Goal: Contribute content: Contribute content

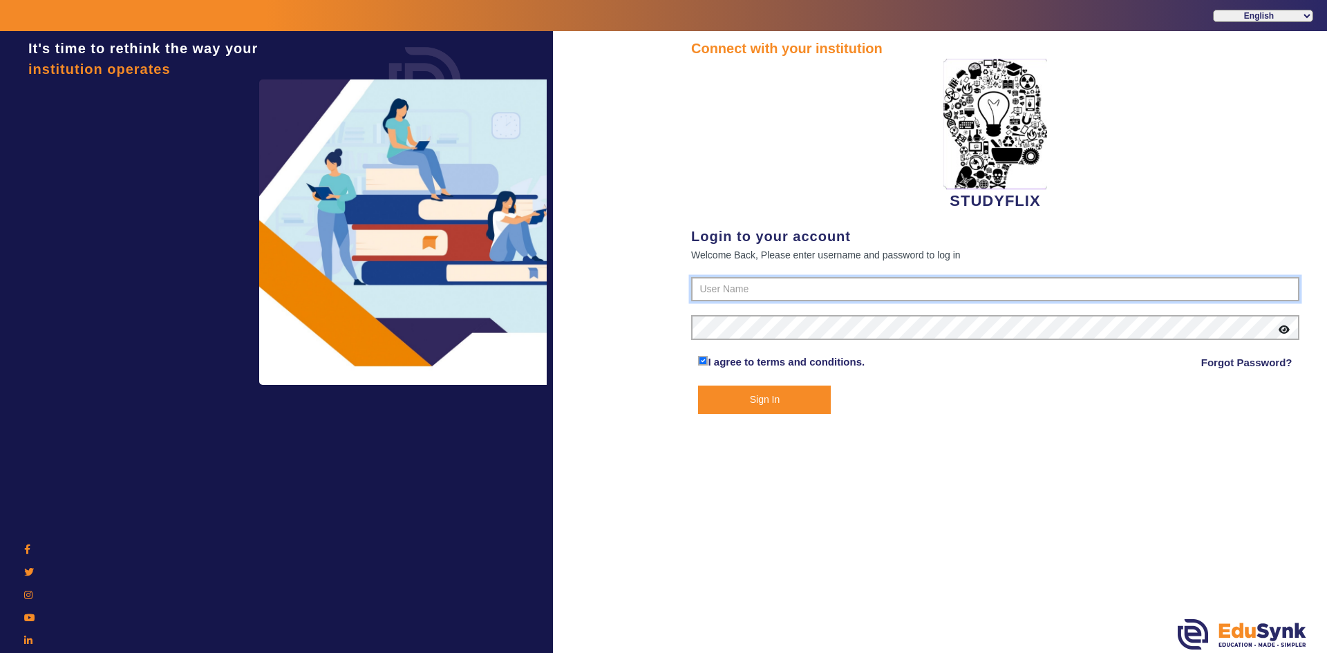
type input "6393038774"
click at [782, 402] on button "Sign In" at bounding box center [764, 400] width 133 height 28
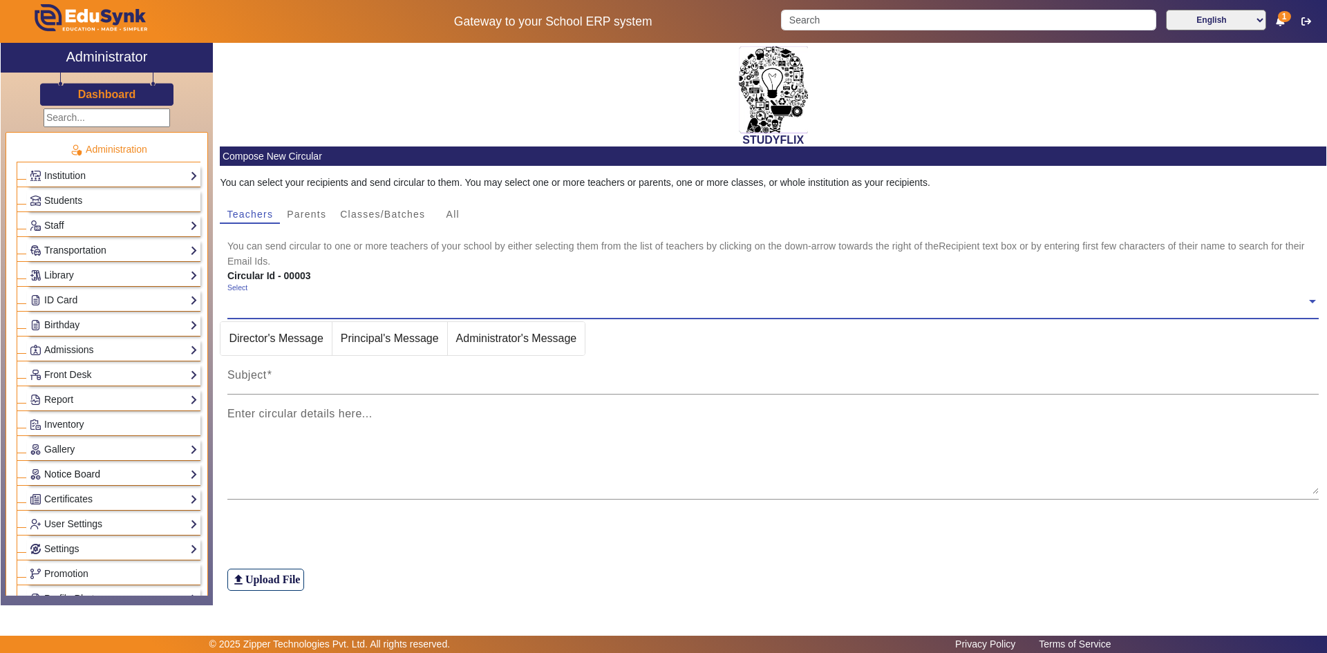
click at [74, 471] on link "Notice Board" at bounding box center [114, 474] width 168 height 16
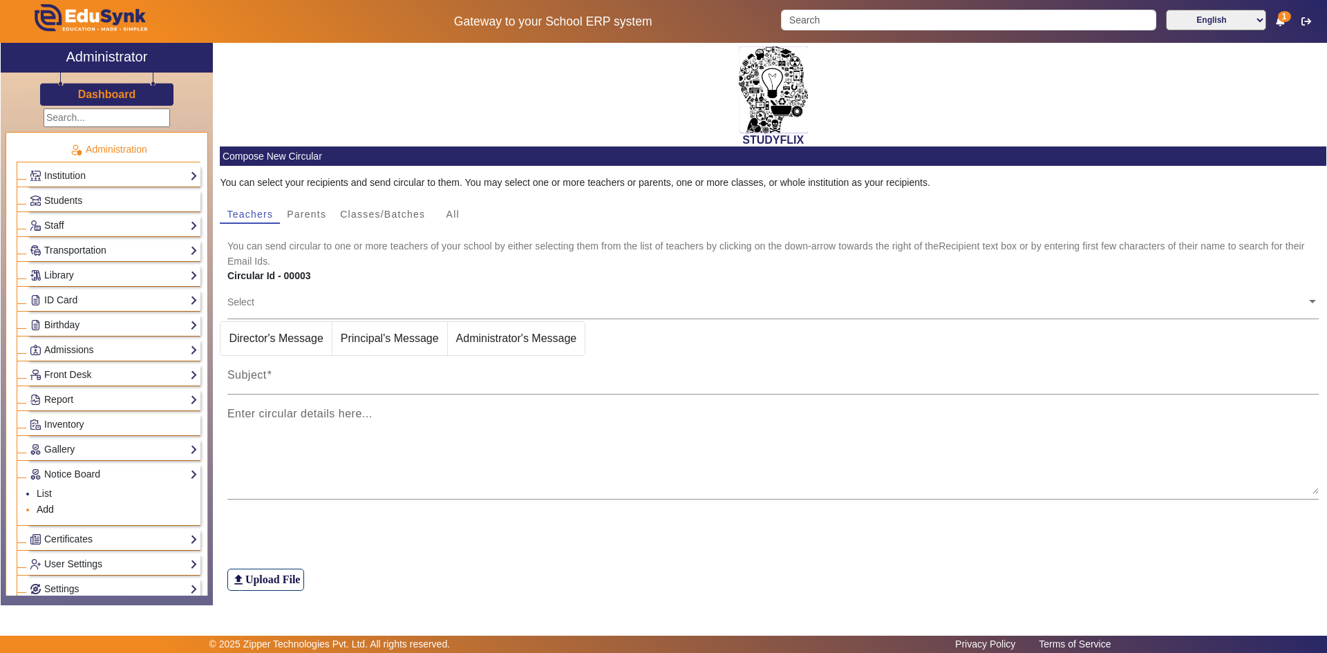
click at [48, 508] on link "Add" at bounding box center [45, 509] width 17 height 11
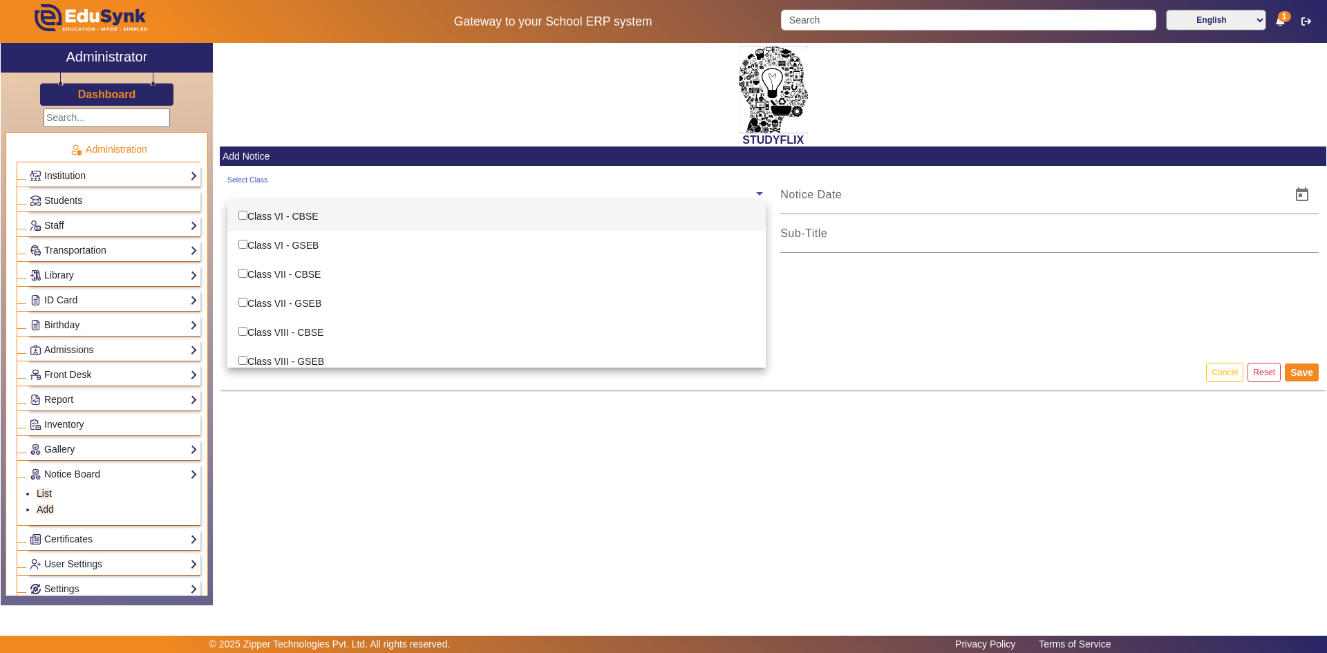
click at [302, 191] on input "text" at bounding box center [490, 193] width 526 height 13
click at [292, 131] on div "STUDYFLIX" at bounding box center [773, 95] width 1106 height 104
click at [271, 195] on input "text" at bounding box center [490, 193] width 526 height 13
click at [248, 214] on div "Class VI - CBSE" at bounding box center [496, 216] width 538 height 29
checkbox input "true"
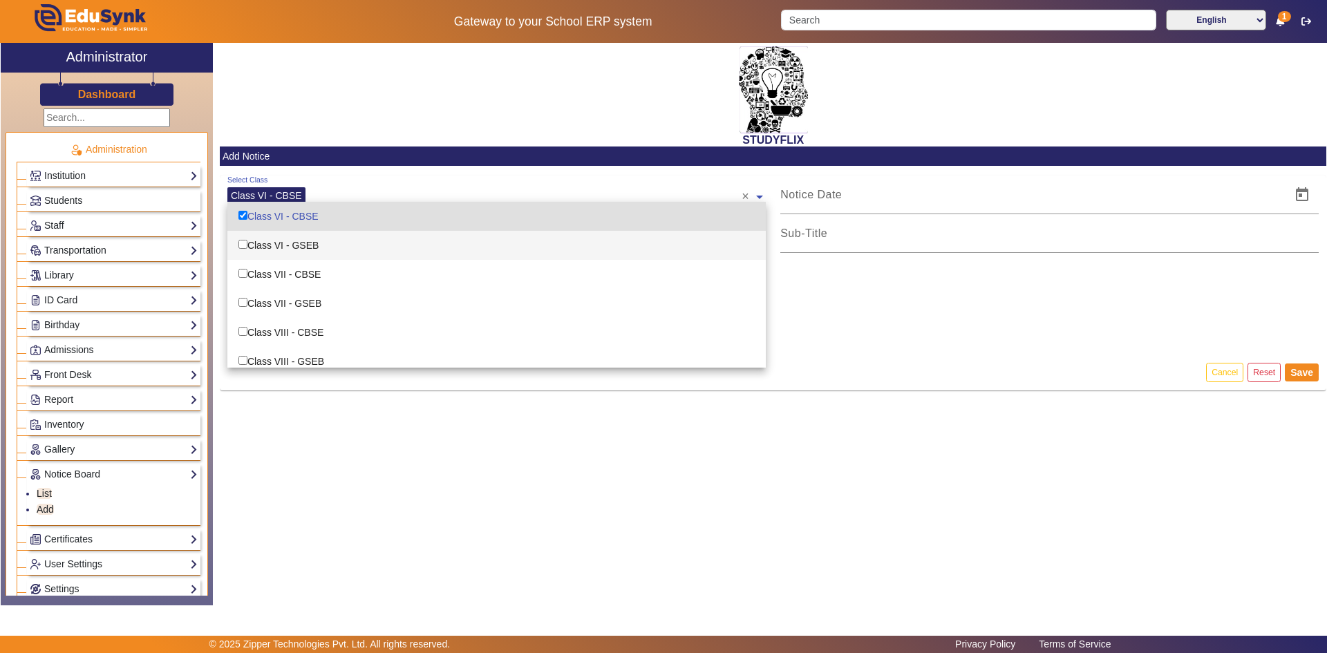
click at [240, 248] on input "Options List" at bounding box center [242, 244] width 9 height 9
checkbox input "true"
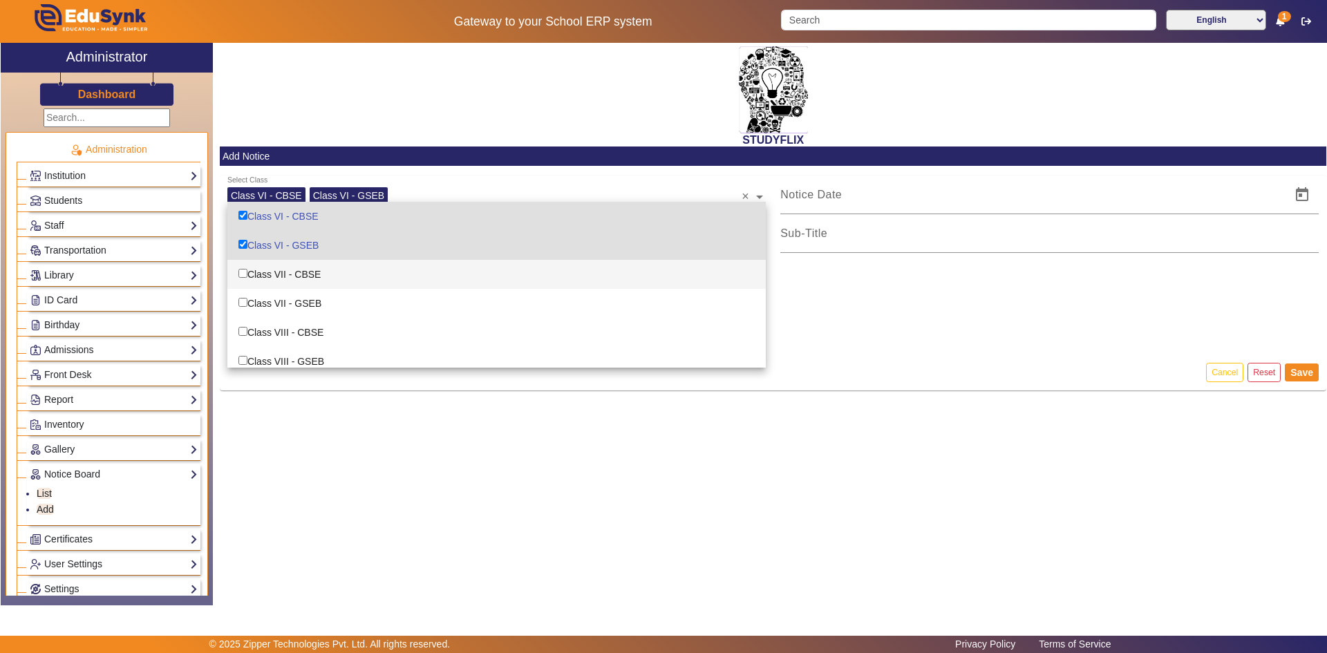
click at [243, 272] on input "Options List" at bounding box center [242, 273] width 9 height 9
checkbox input "true"
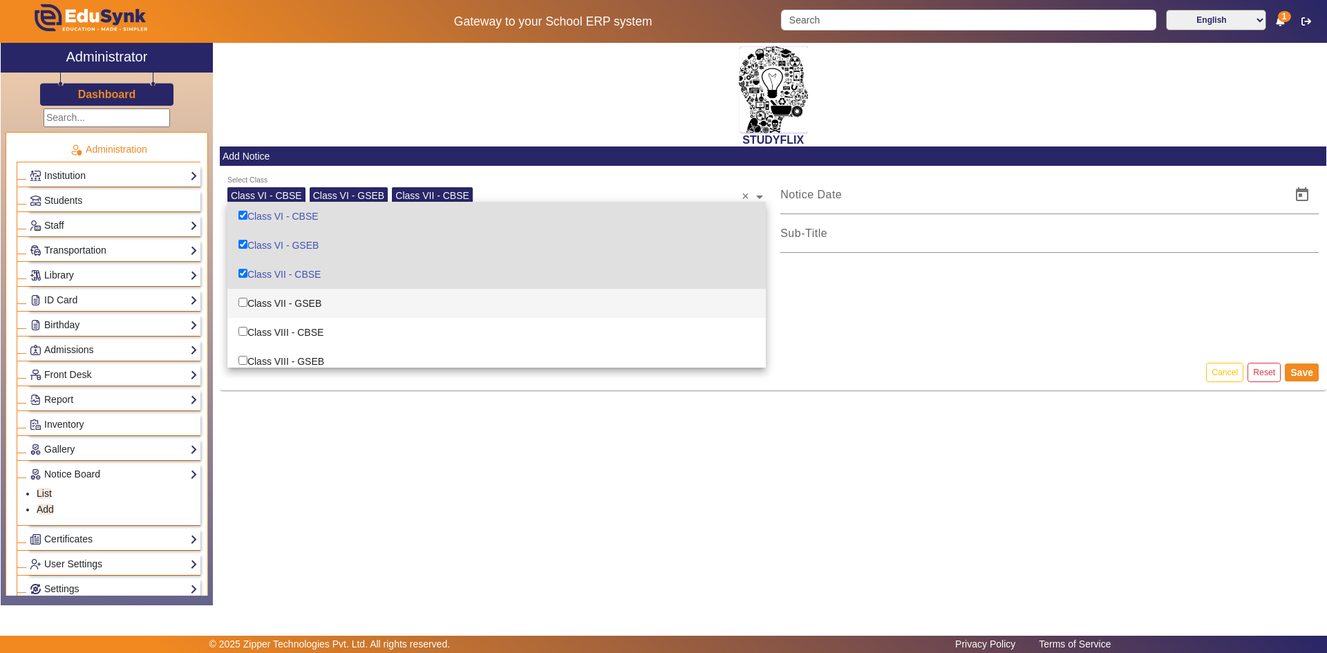
click at [245, 303] on input "Options List" at bounding box center [242, 302] width 9 height 9
checkbox input "true"
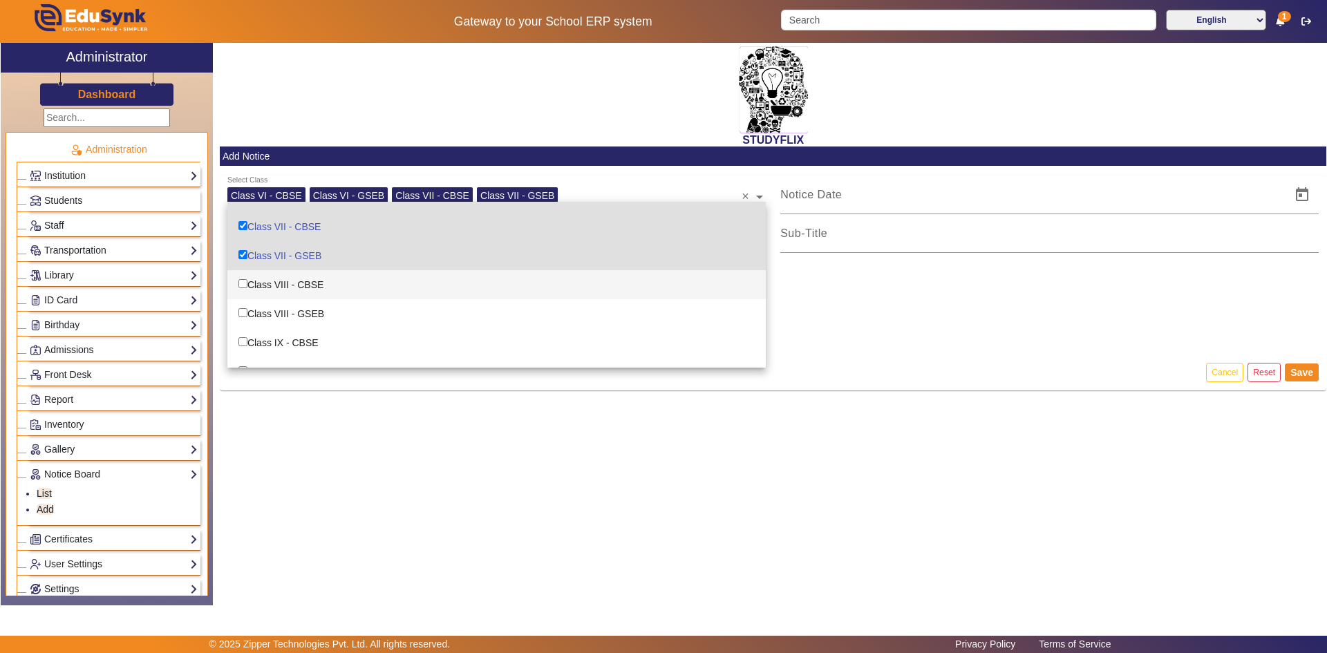
scroll to position [69, 0]
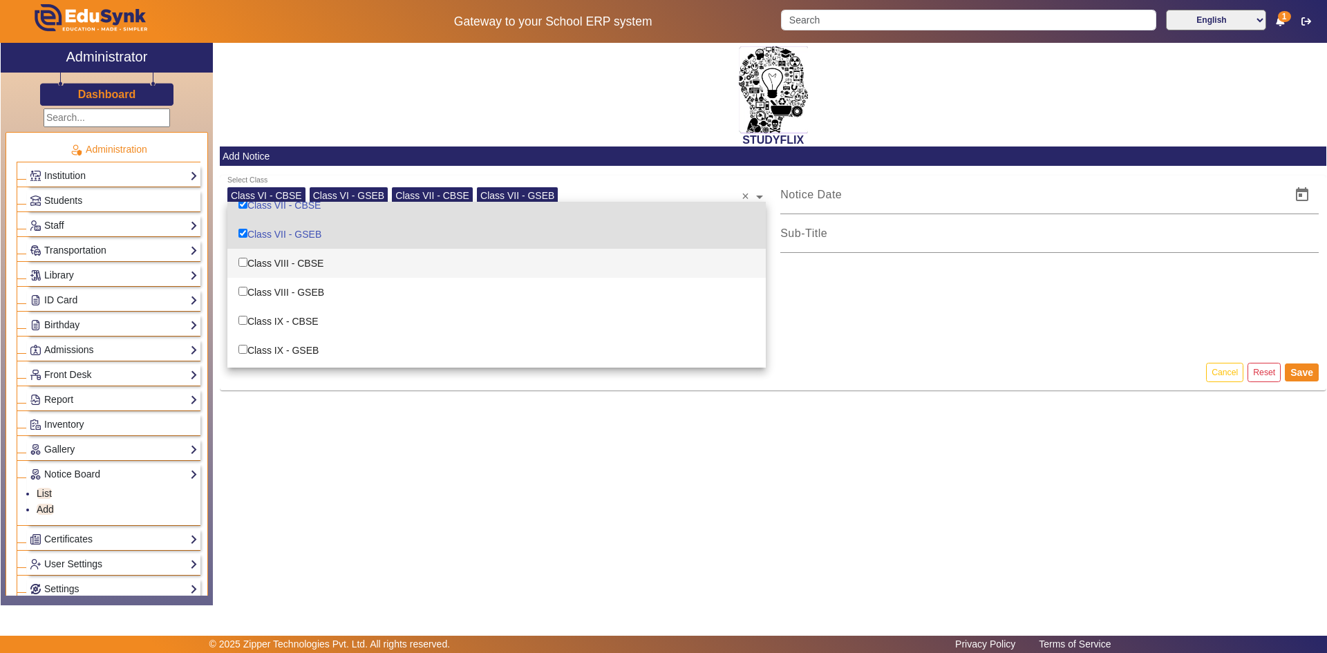
click at [240, 262] on input "Options List" at bounding box center [242, 262] width 9 height 9
checkbox input "true"
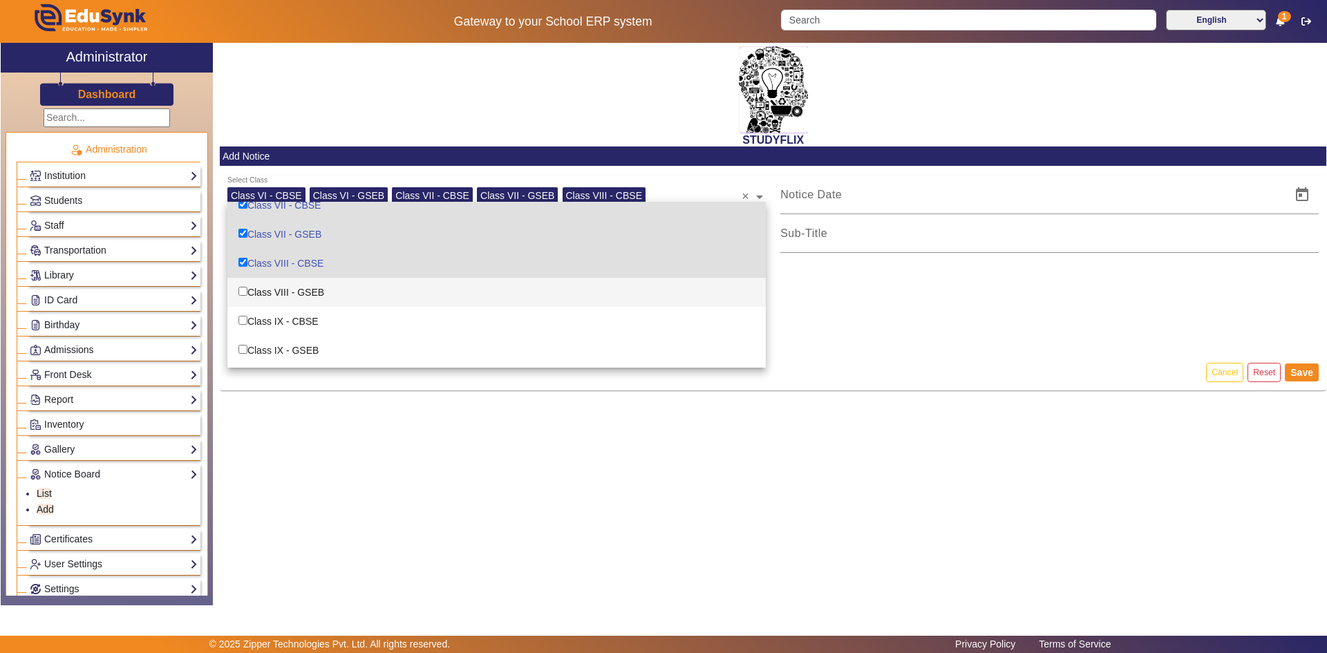
drag, startPoint x: 242, startPoint y: 292, endPoint x: 241, endPoint y: 308, distance: 15.9
click at [242, 294] on input "Options List" at bounding box center [242, 291] width 9 height 9
checkbox input "true"
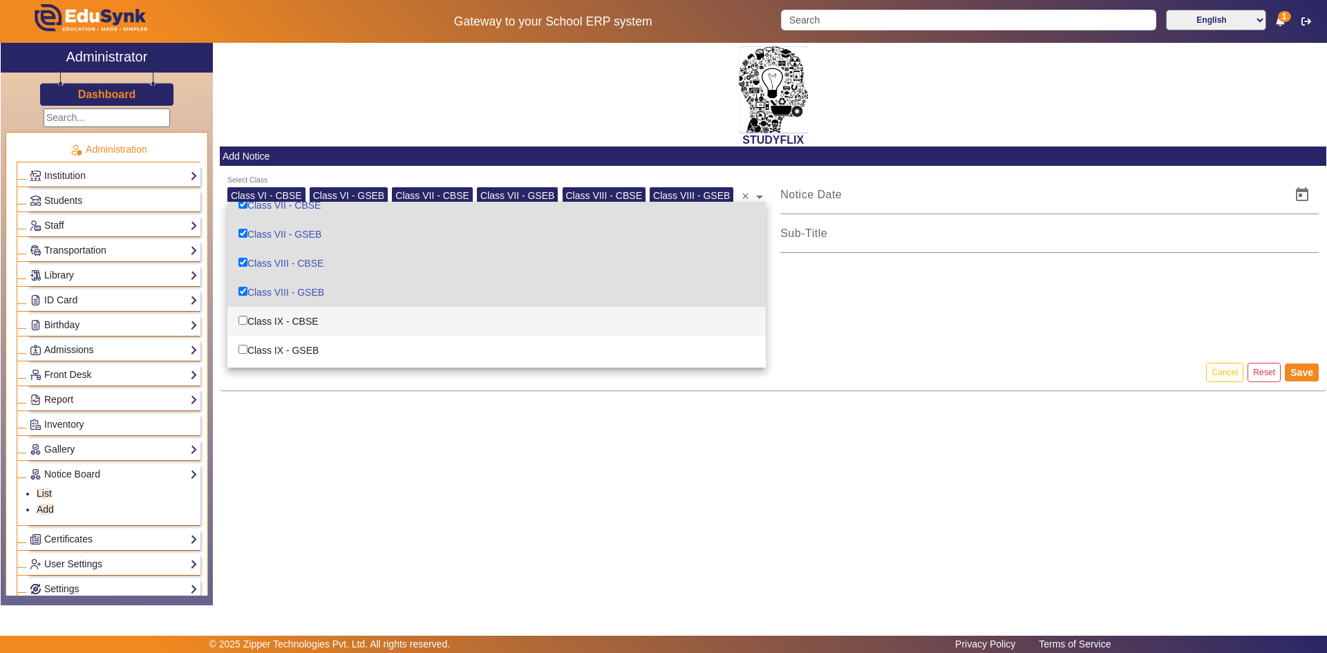
click at [241, 314] on div "Class IX - CBSE" at bounding box center [496, 321] width 538 height 29
checkbox input "true"
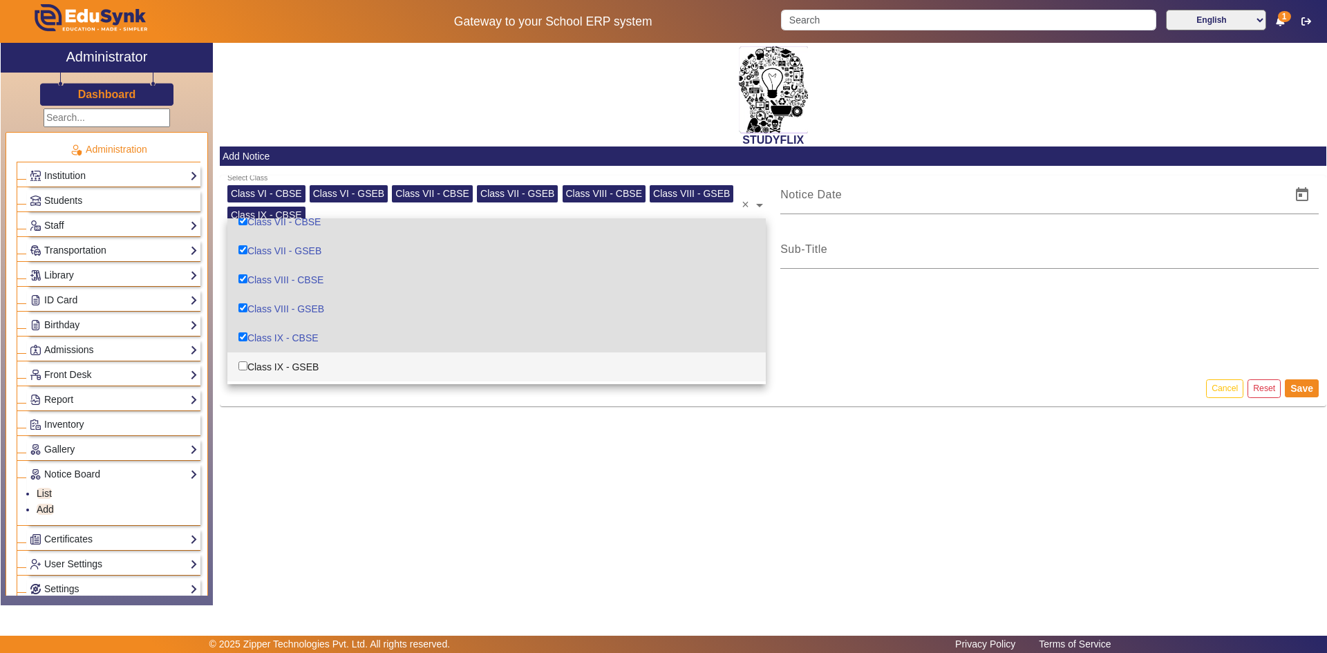
click at [243, 364] on input "Options List" at bounding box center [242, 365] width 9 height 9
checkbox input "true"
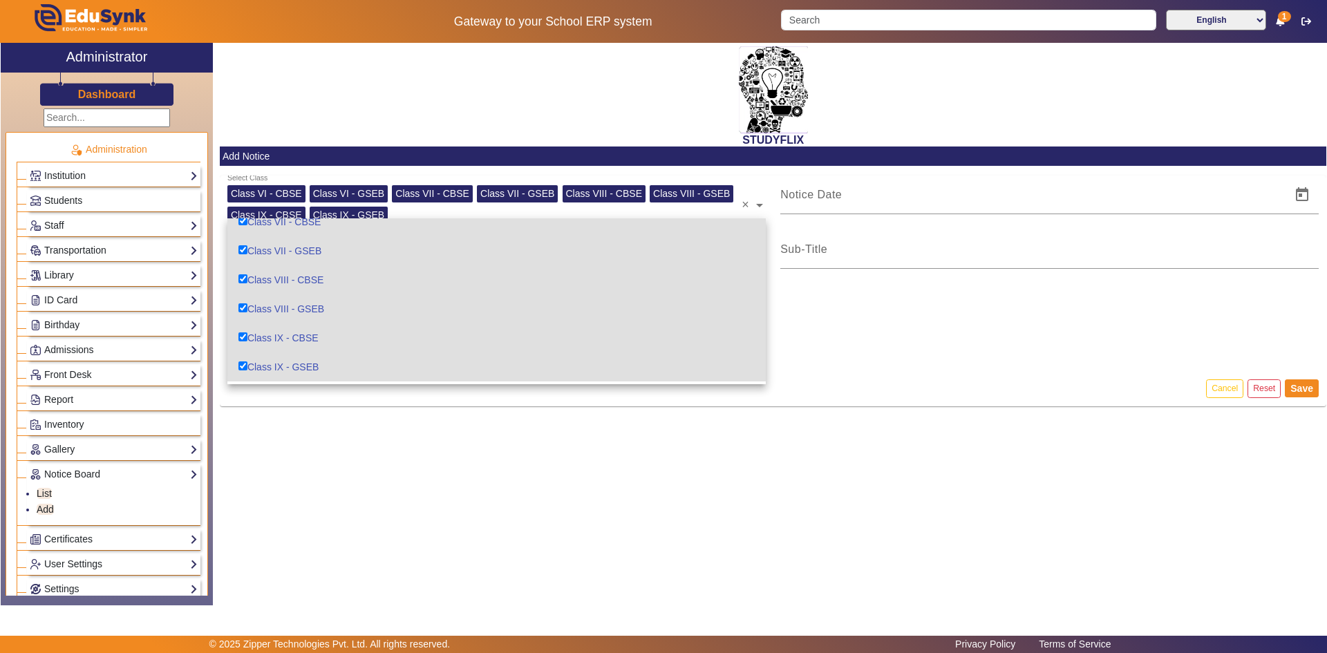
scroll to position [138, 0]
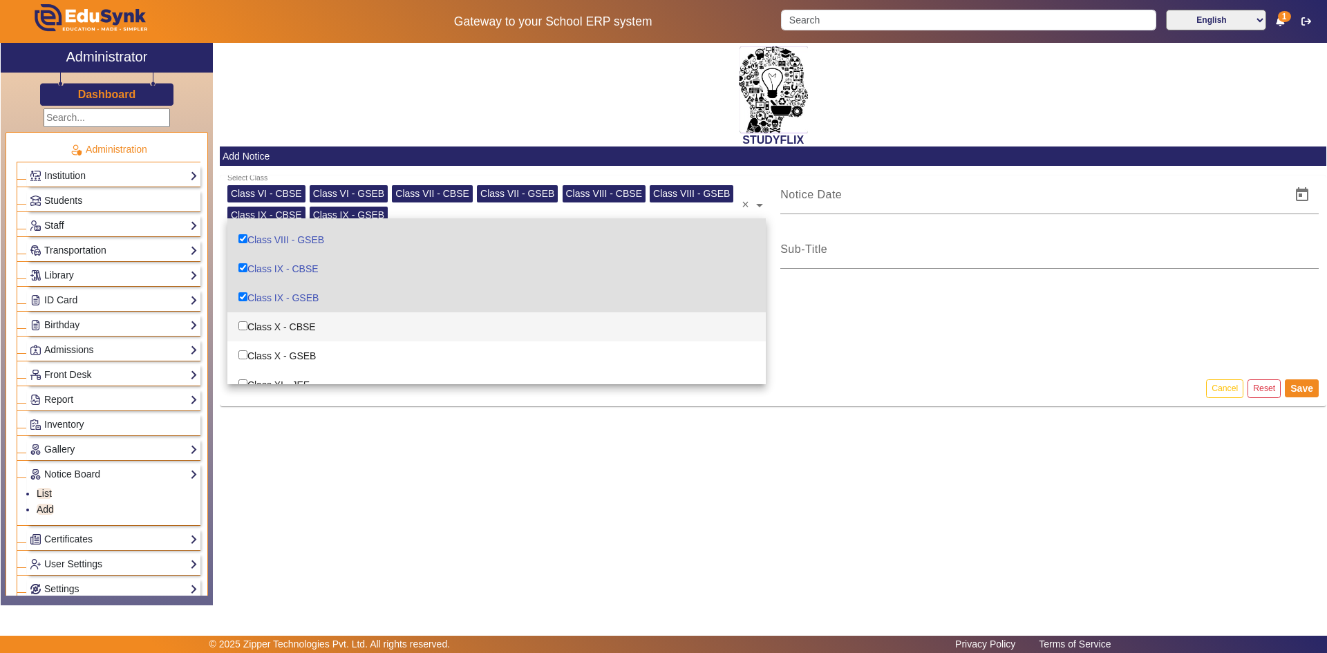
click at [242, 326] on input "Options List" at bounding box center [242, 325] width 9 height 9
checkbox input "true"
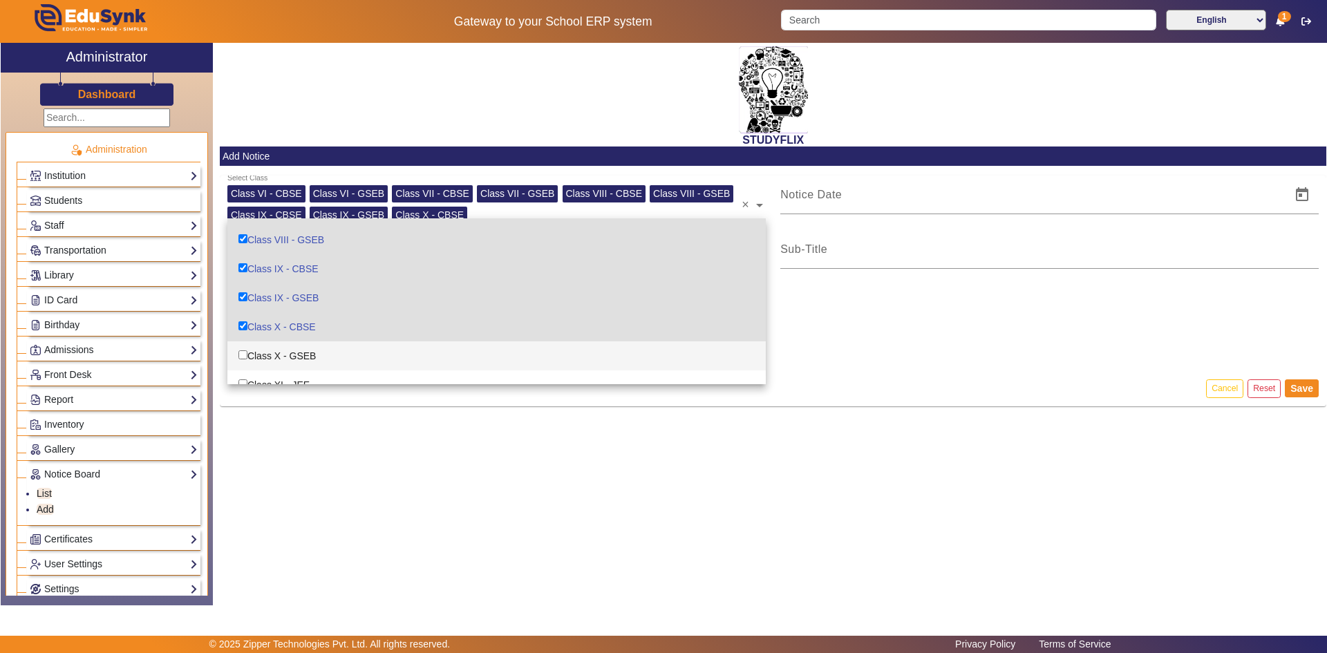
click at [243, 352] on input "Options List" at bounding box center [242, 354] width 9 height 9
checkbox input "true"
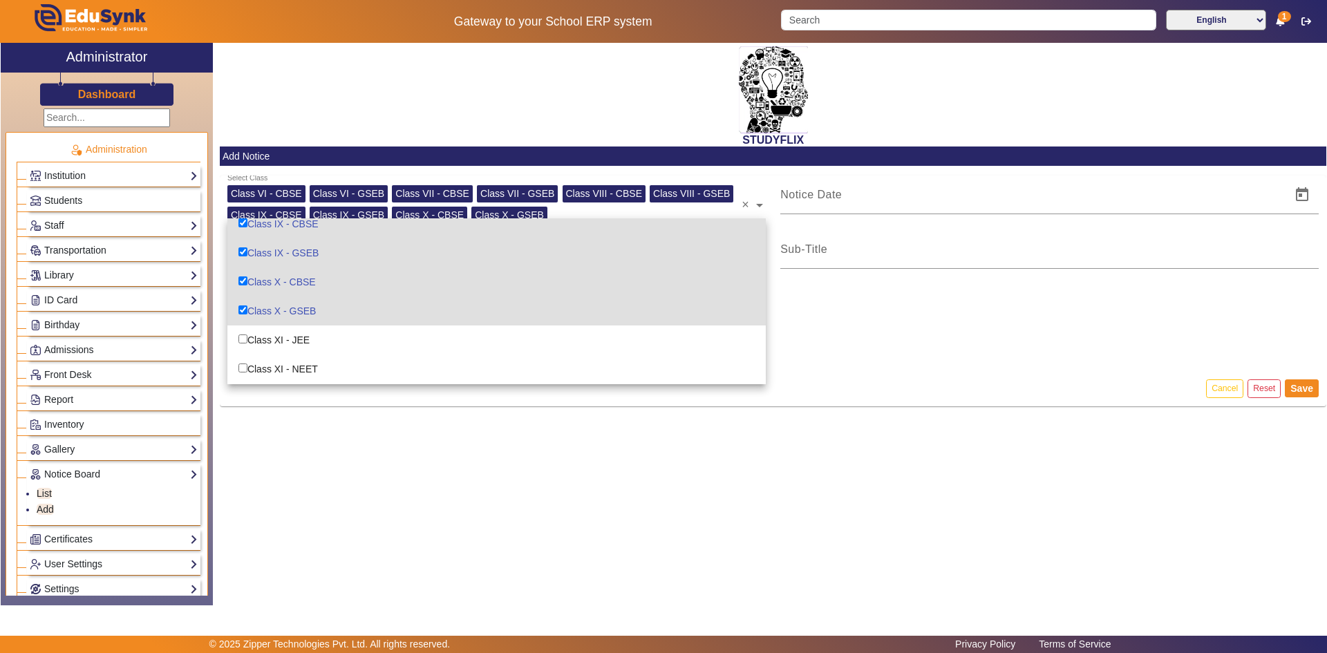
scroll to position [207, 0]
click at [242, 320] on div "Class XI - JEE" at bounding box center [496, 315] width 538 height 29
checkbox input "true"
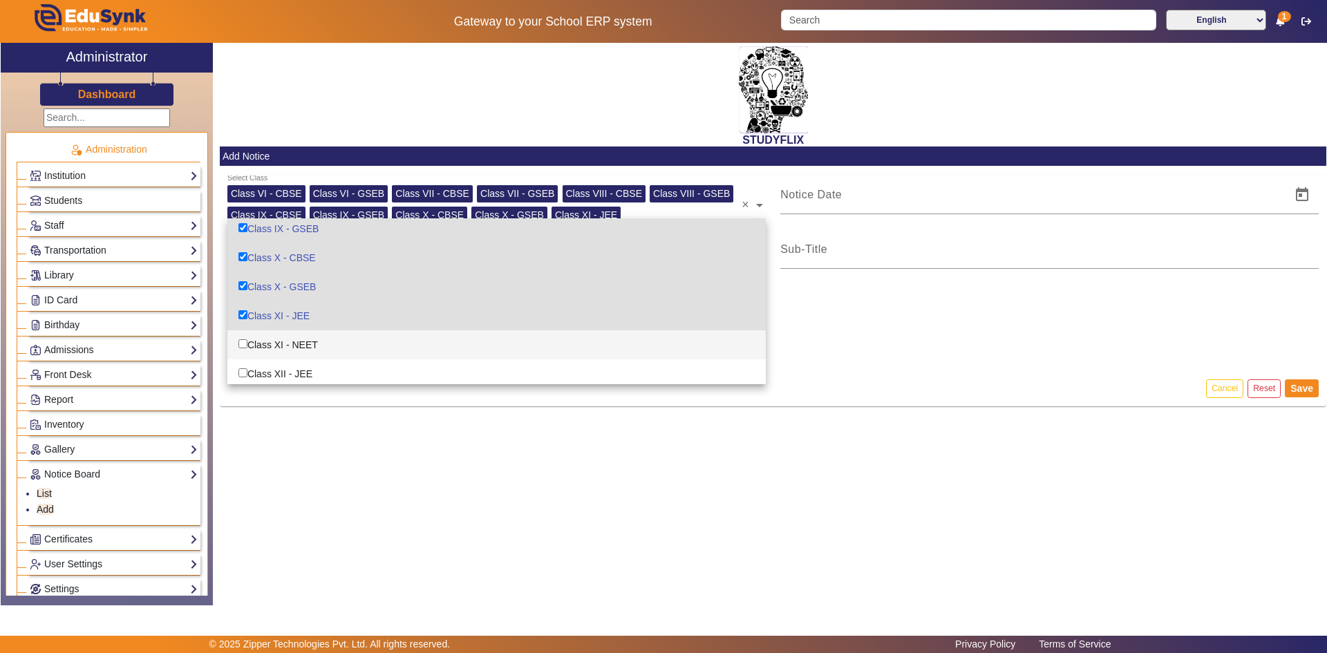
click at [241, 345] on input "Options List" at bounding box center [242, 343] width 9 height 9
checkbox input "true"
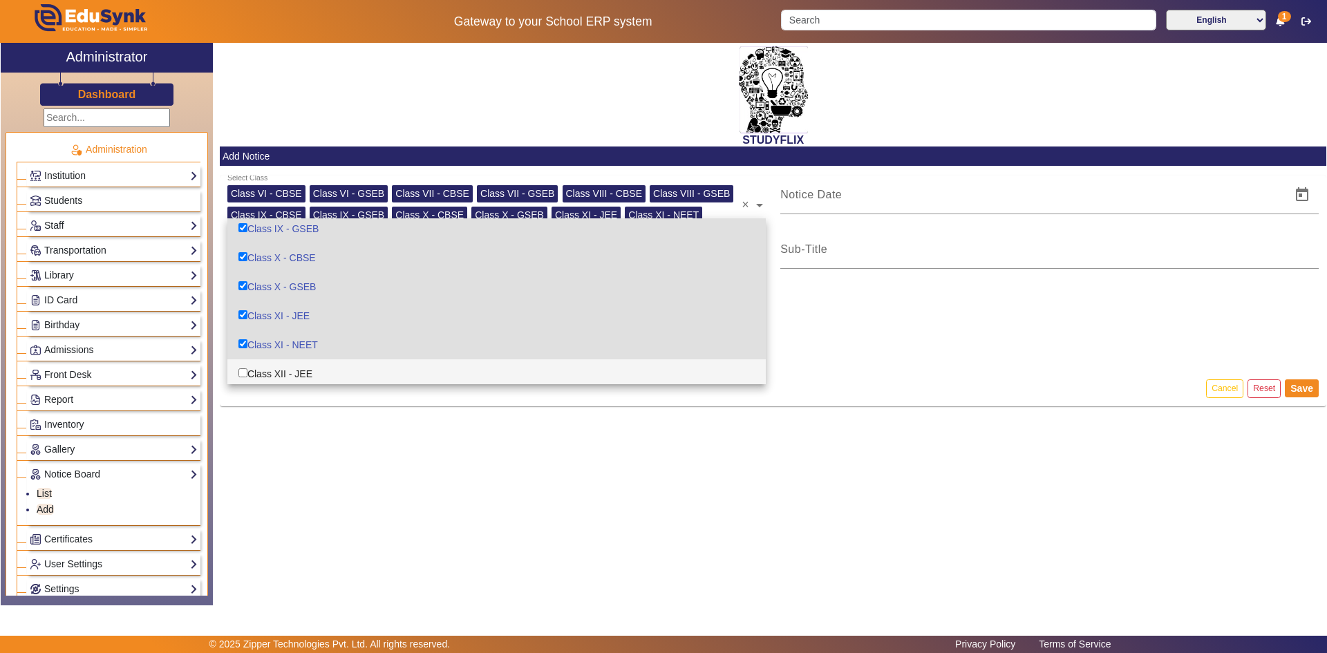
click at [242, 372] on input "Options List" at bounding box center [242, 372] width 9 height 9
checkbox input "true"
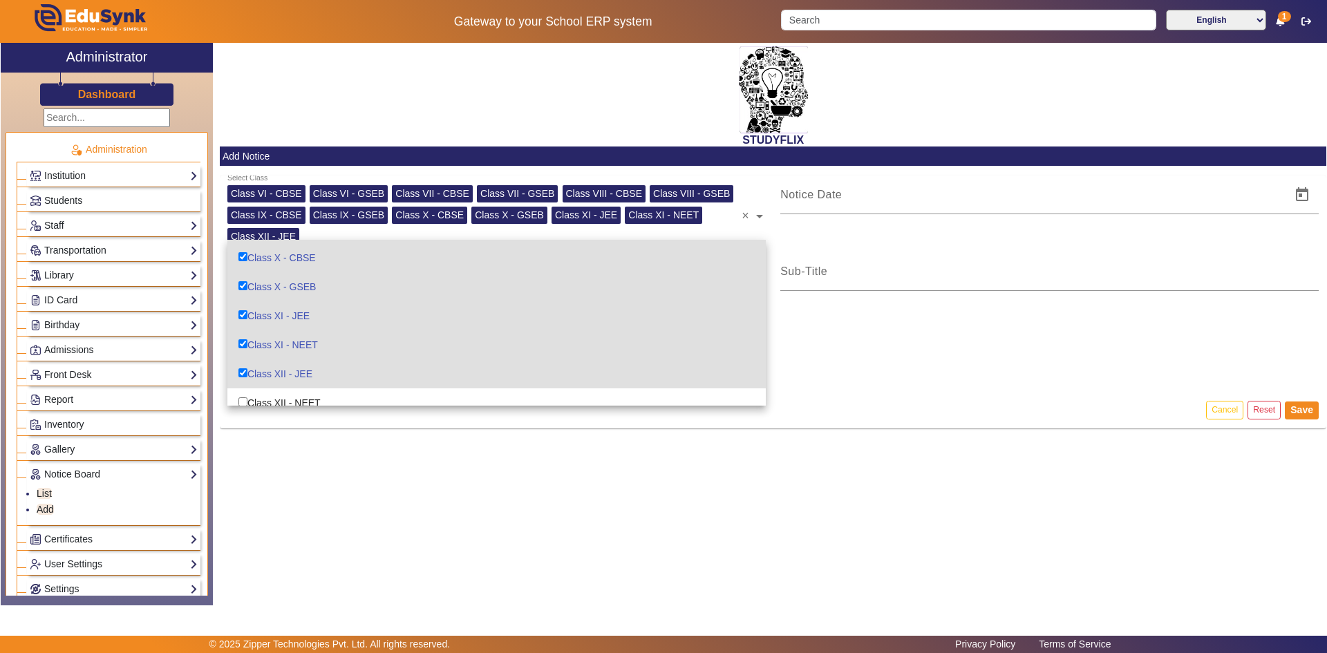
scroll to position [240, 0]
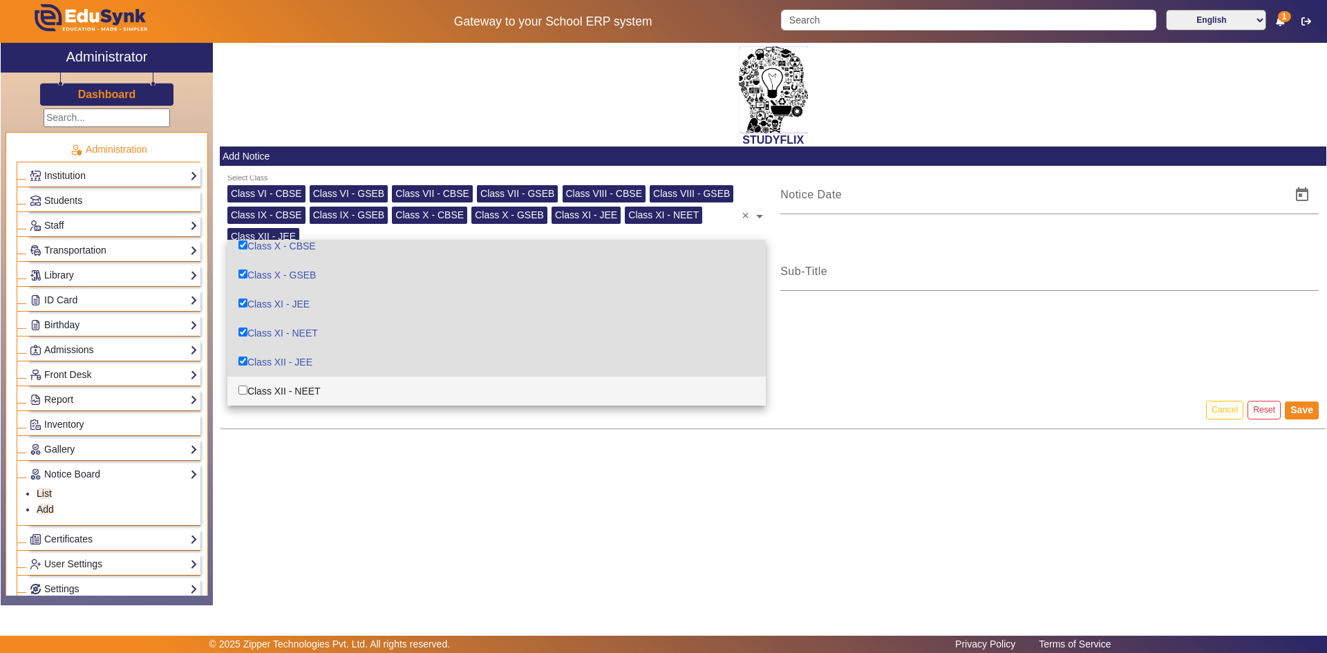
click at [245, 393] on input "Options List" at bounding box center [242, 390] width 9 height 9
checkbox input "true"
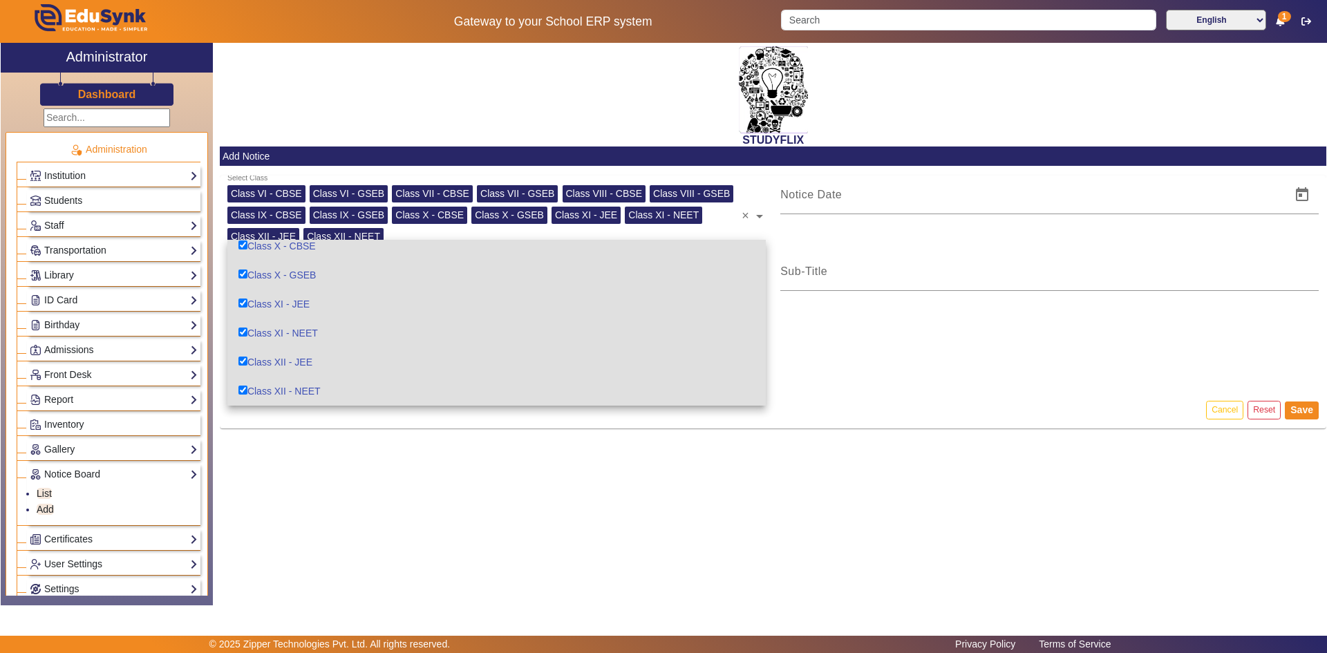
click at [808, 346] on div "file_upload Upload File" at bounding box center [773, 354] width 1092 height 77
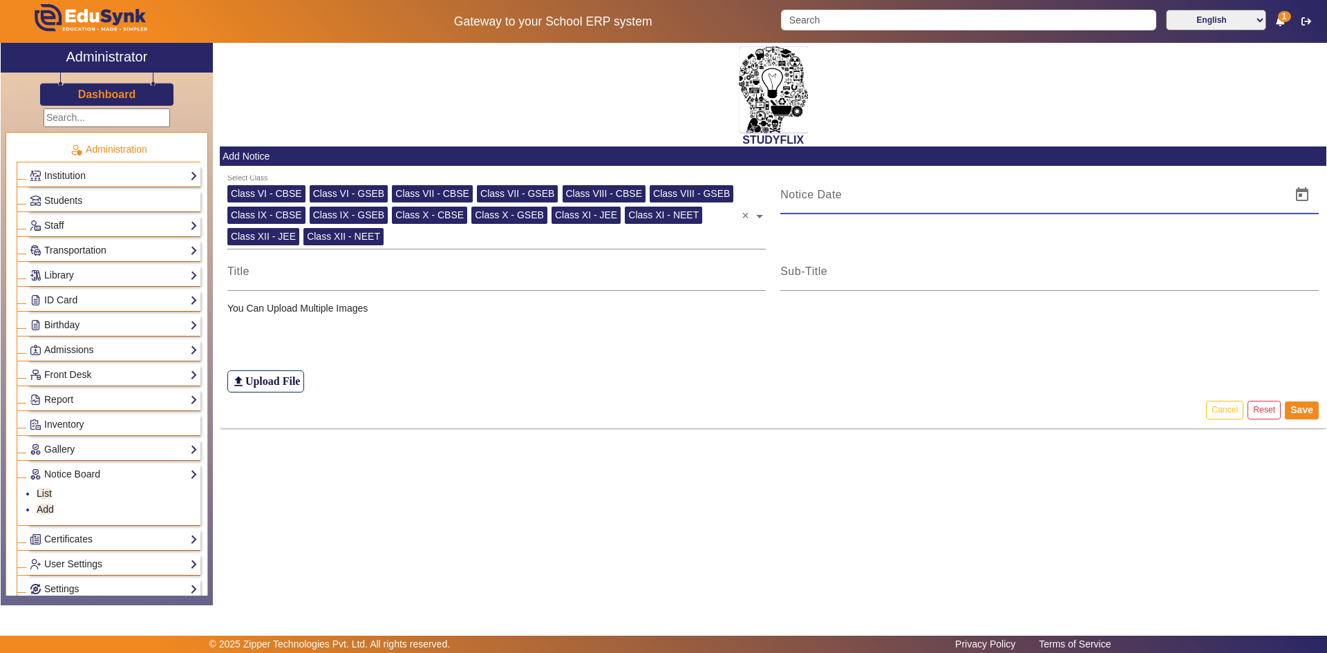
click at [827, 189] on input at bounding box center [1031, 195] width 502 height 17
type input "[DATE]"
click at [407, 281] on div at bounding box center [496, 271] width 538 height 39
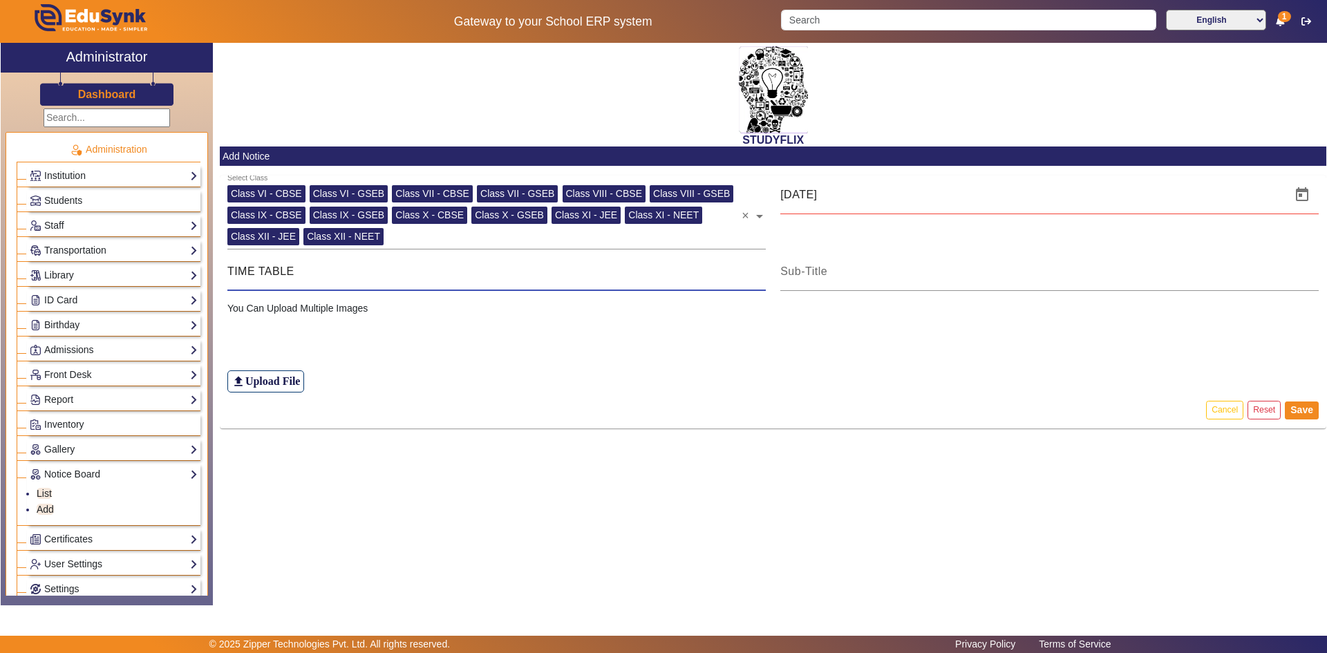
click at [228, 272] on input "TIME TABLE" at bounding box center [496, 271] width 538 height 17
type input "[DATE] TIME TABLE"
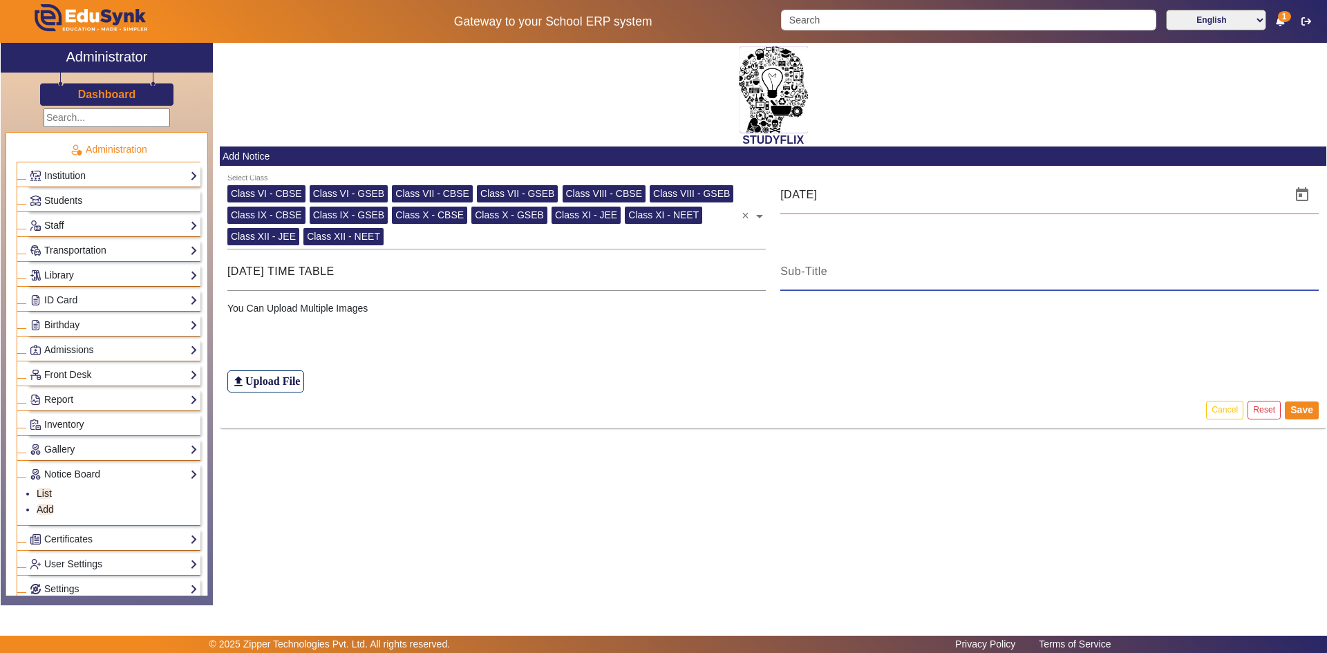
click at [844, 268] on input at bounding box center [1049, 271] width 538 height 17
type input "TIME TABLE"
click at [390, 313] on p "You Can Upload Multiple Images" at bounding box center [773, 308] width 1092 height 15
drag, startPoint x: 328, startPoint y: 305, endPoint x: 325, endPoint y: 315, distance: 10.9
click at [326, 310] on p "You Can Upload Multiple Images" at bounding box center [773, 308] width 1092 height 15
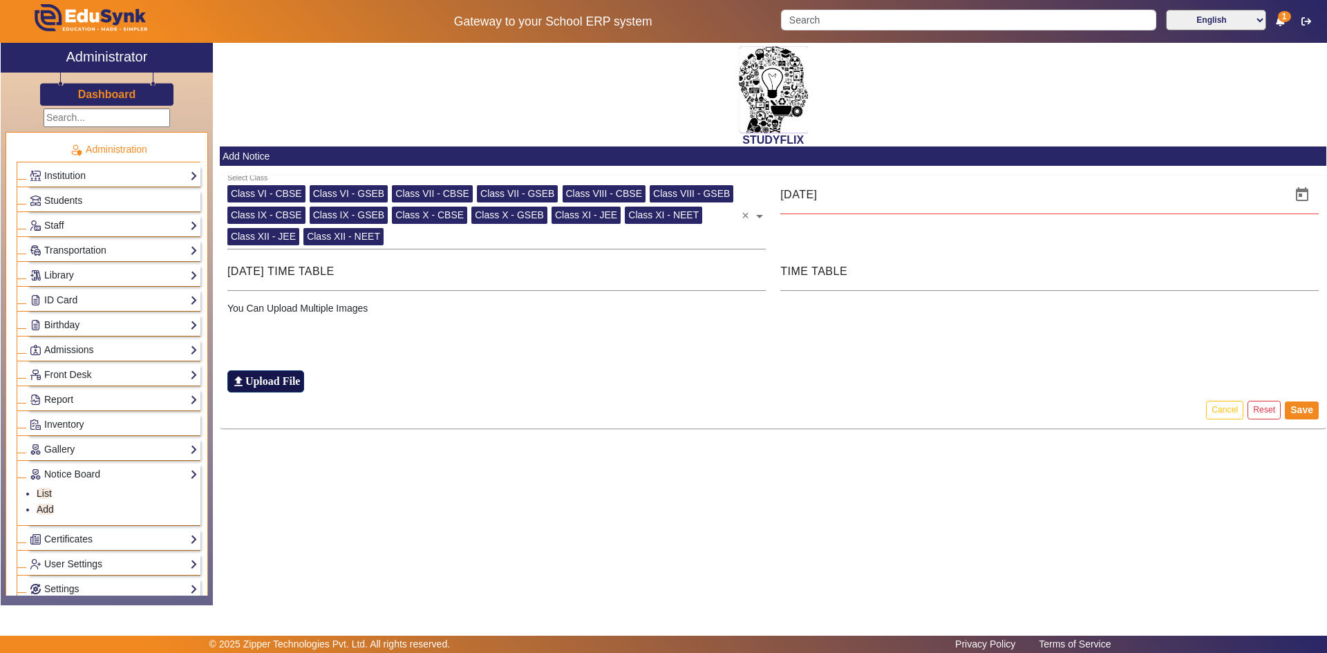
click at [283, 378] on h6 "Upload File" at bounding box center [272, 381] width 55 height 13
click at [0, 0] on input "file_upload Upload File" at bounding box center [0, 0] width 0 height 0
click at [272, 379] on h6 "Upload File" at bounding box center [272, 381] width 55 height 13
click at [0, 0] on input "file_upload Upload File" at bounding box center [0, 0] width 0 height 0
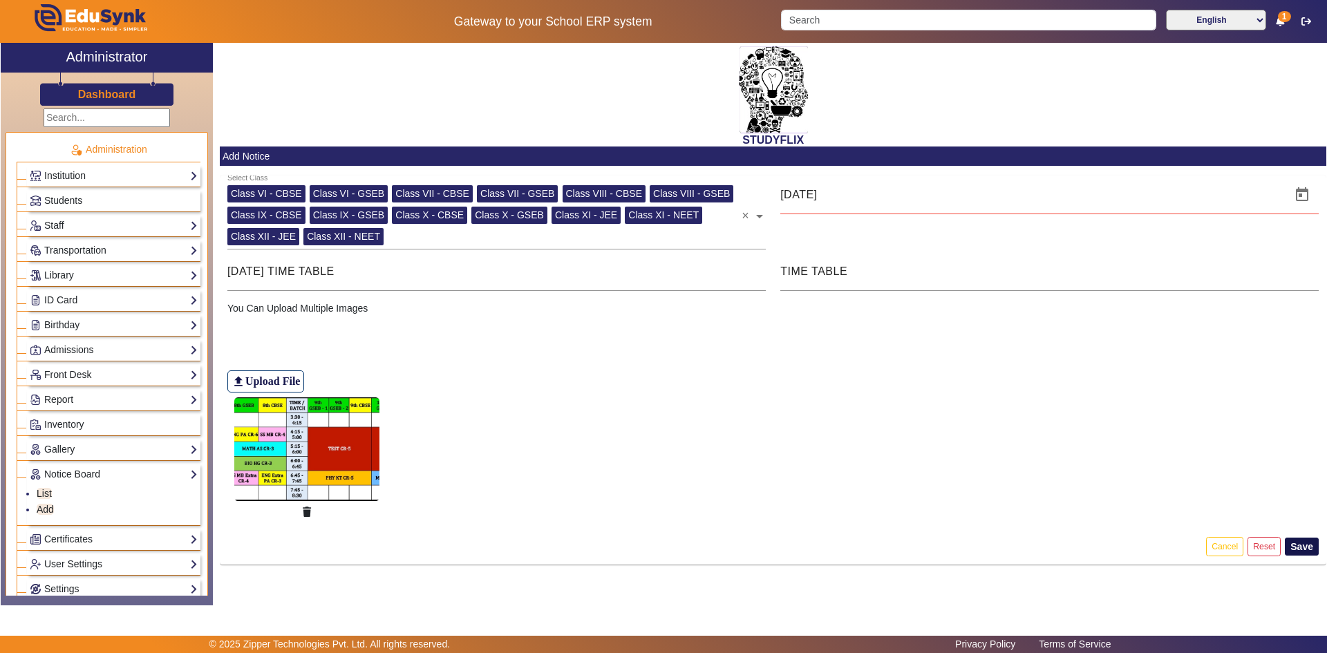
click at [1304, 547] on button "Save" at bounding box center [1302, 547] width 34 height 18
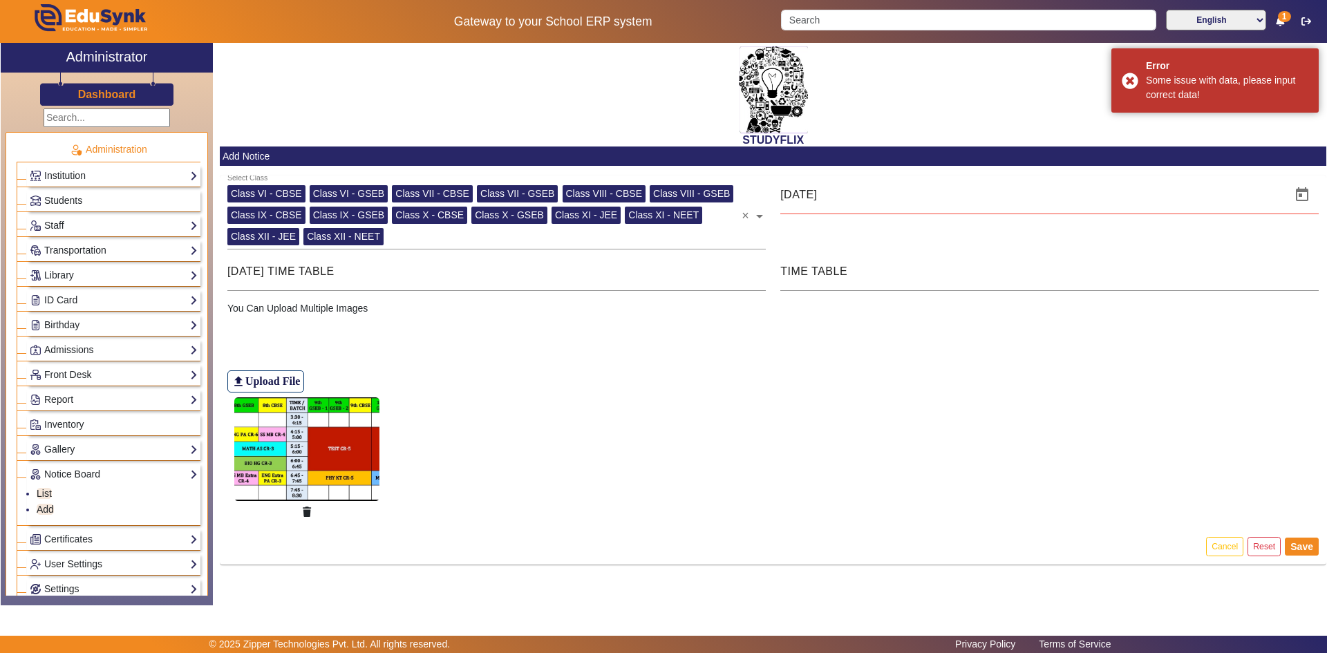
click at [301, 308] on p "You Can Upload Multiple Images" at bounding box center [773, 308] width 1092 height 15
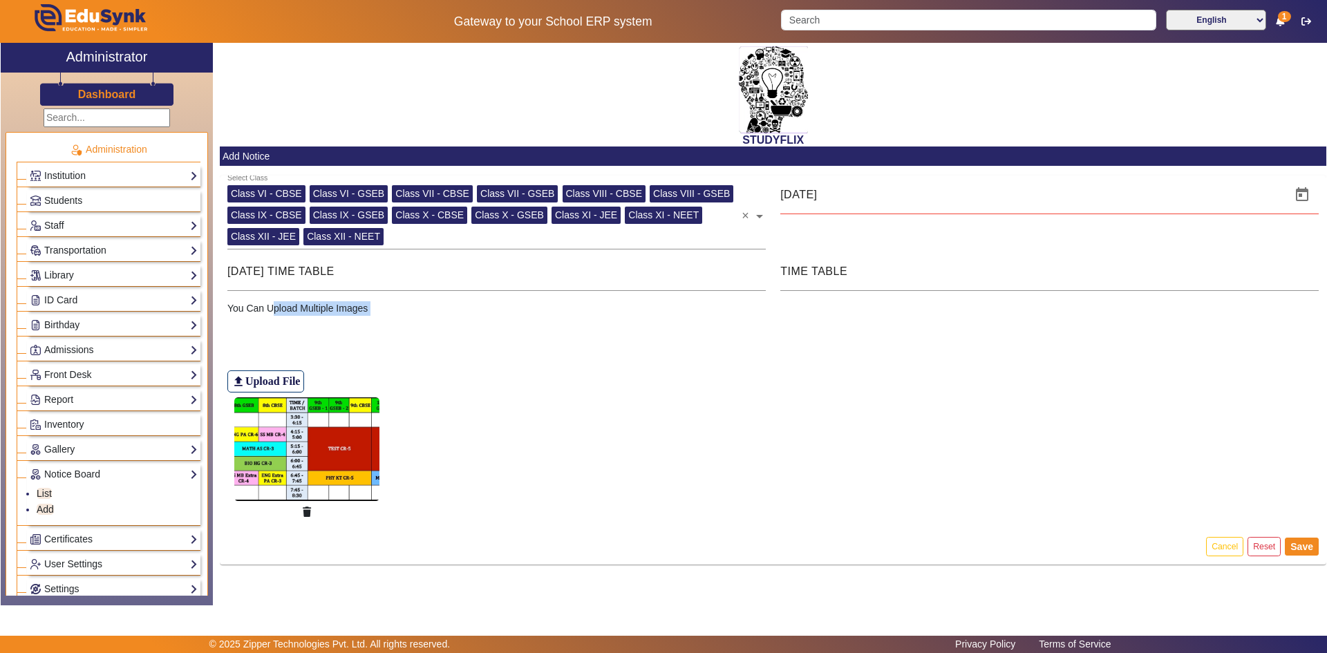
click at [271, 315] on div "You Can Upload Multiple Images file_upload Upload File" at bounding box center [773, 414] width 1106 height 227
click at [357, 334] on div "file_upload Upload File" at bounding box center [773, 354] width 1092 height 77
click at [808, 275] on input "TIME TABLE" at bounding box center [1049, 271] width 538 height 17
click at [871, 276] on input "TIME TABLE" at bounding box center [1049, 271] width 538 height 17
click at [623, 265] on input "[DATE] TIME TABLE" at bounding box center [496, 271] width 538 height 17
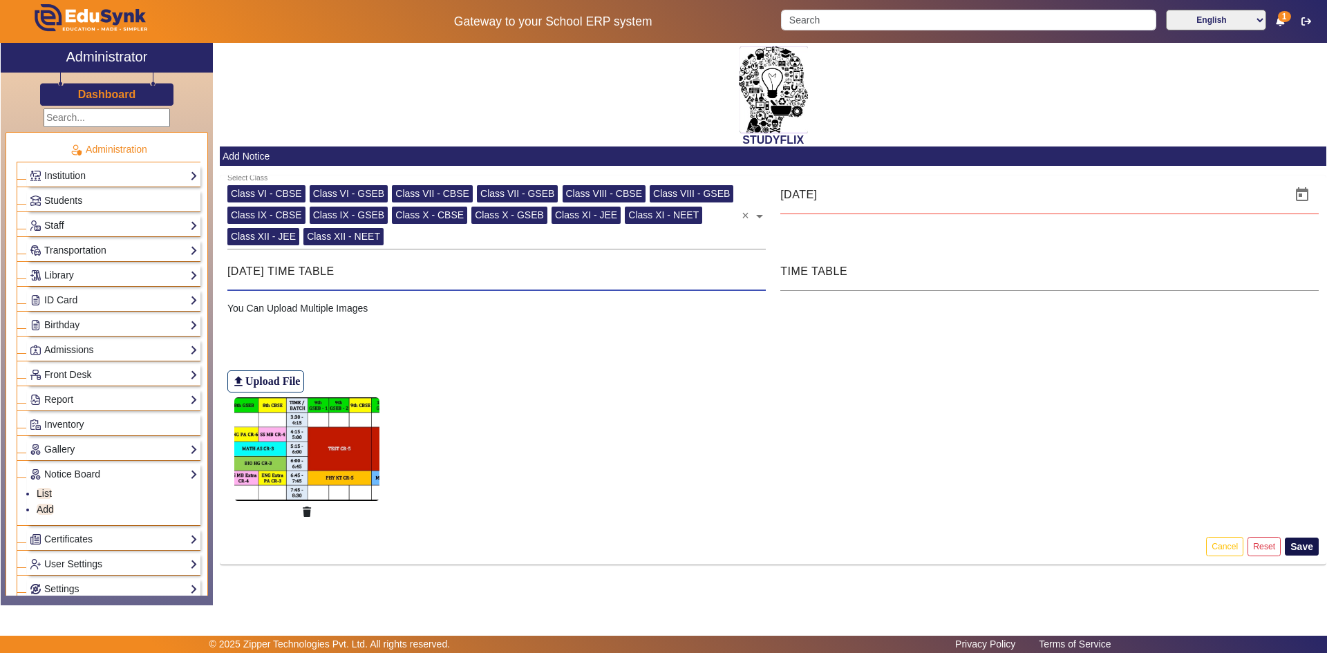
click at [1305, 547] on button "Save" at bounding box center [1302, 547] width 34 height 18
click at [280, 308] on p "You Can Upload Multiple Images" at bounding box center [773, 308] width 1092 height 15
click at [335, 308] on p "You Can Upload Multiple Images" at bounding box center [773, 308] width 1092 height 15
click at [423, 321] on div "file_upload Upload File" at bounding box center [773, 354] width 1092 height 77
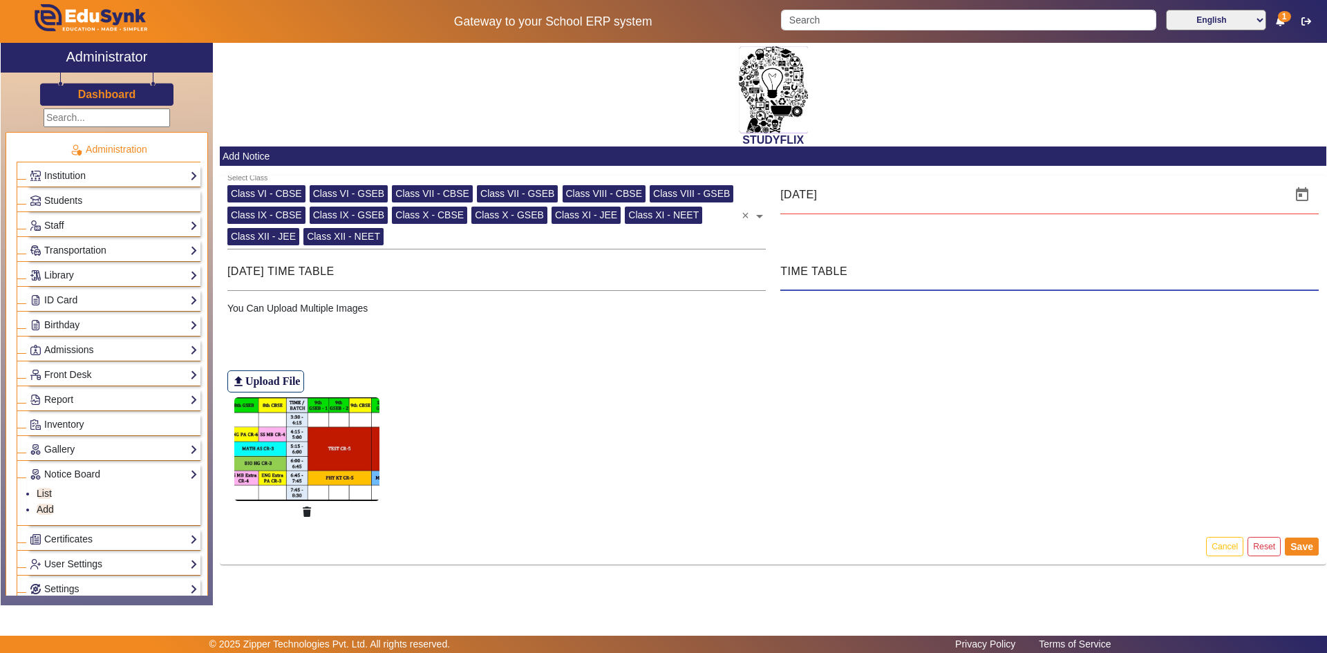
click at [838, 266] on input "TIME TABLE" at bounding box center [1049, 271] width 538 height 17
click at [902, 269] on input "TIME TABLE" at bounding box center [1049, 271] width 538 height 17
drag, startPoint x: 858, startPoint y: 279, endPoint x: 773, endPoint y: 276, distance: 84.3
click at [773, 276] on div "TIME TABLE" at bounding box center [1049, 271] width 553 height 39
click at [1305, 548] on button "Save" at bounding box center [1302, 547] width 34 height 18
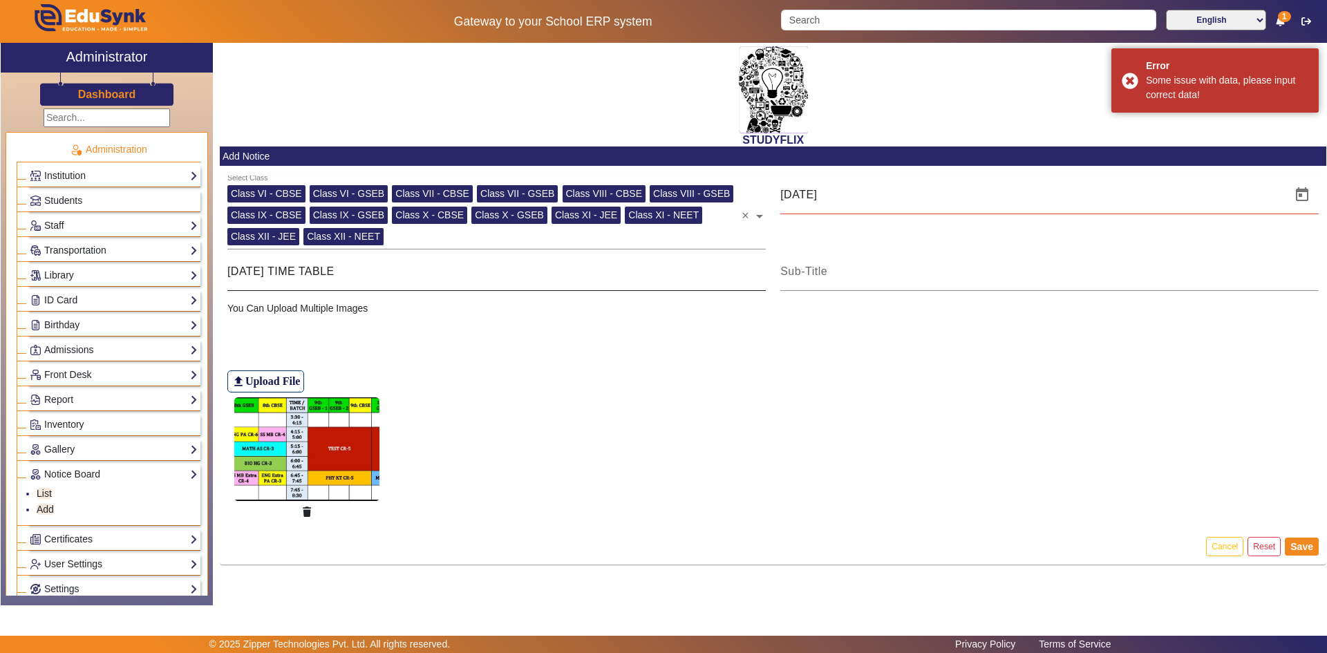
click at [361, 283] on div "[DATE] TIME TABLE" at bounding box center [496, 271] width 538 height 39
drag, startPoint x: 361, startPoint y: 274, endPoint x: 227, endPoint y: 273, distance: 134.8
click at [227, 273] on input "[DATE] TIME TABLE" at bounding box center [496, 271] width 538 height 17
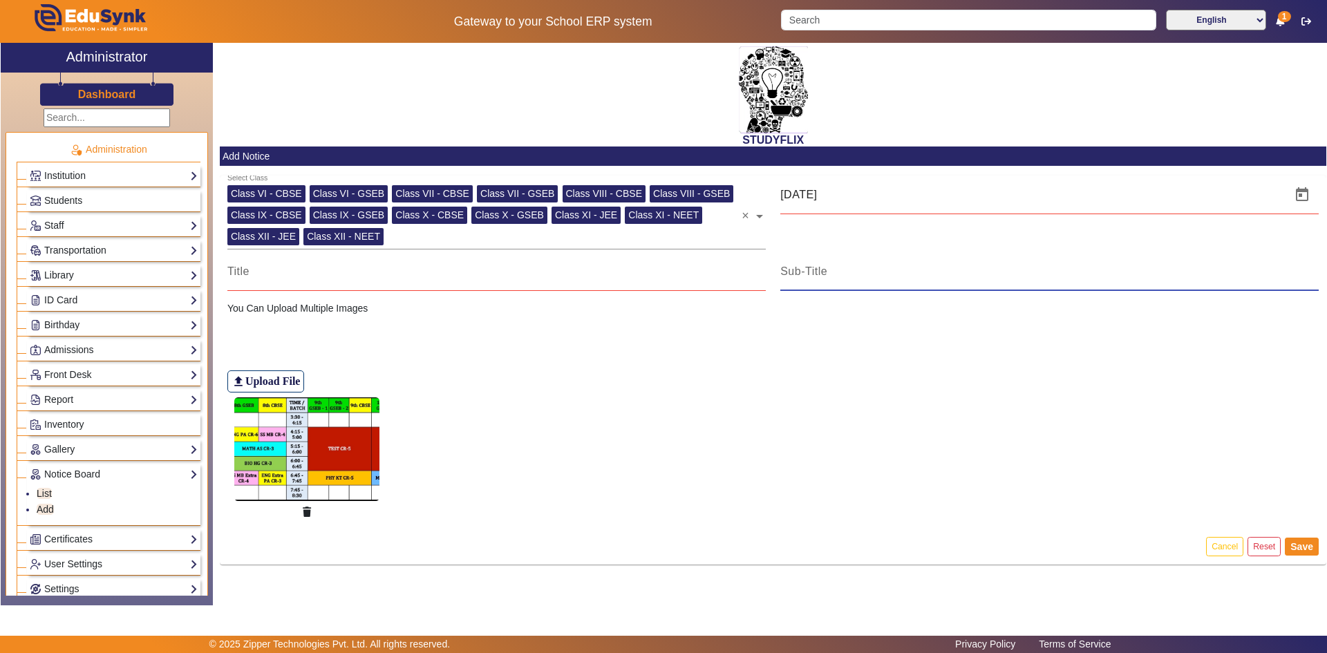
click at [815, 272] on input at bounding box center [1049, 271] width 538 height 17
paste input "[DATE] TIME TABLE"
type input "[DATE] TIME TABLE"
click at [523, 272] on input at bounding box center [496, 271] width 538 height 17
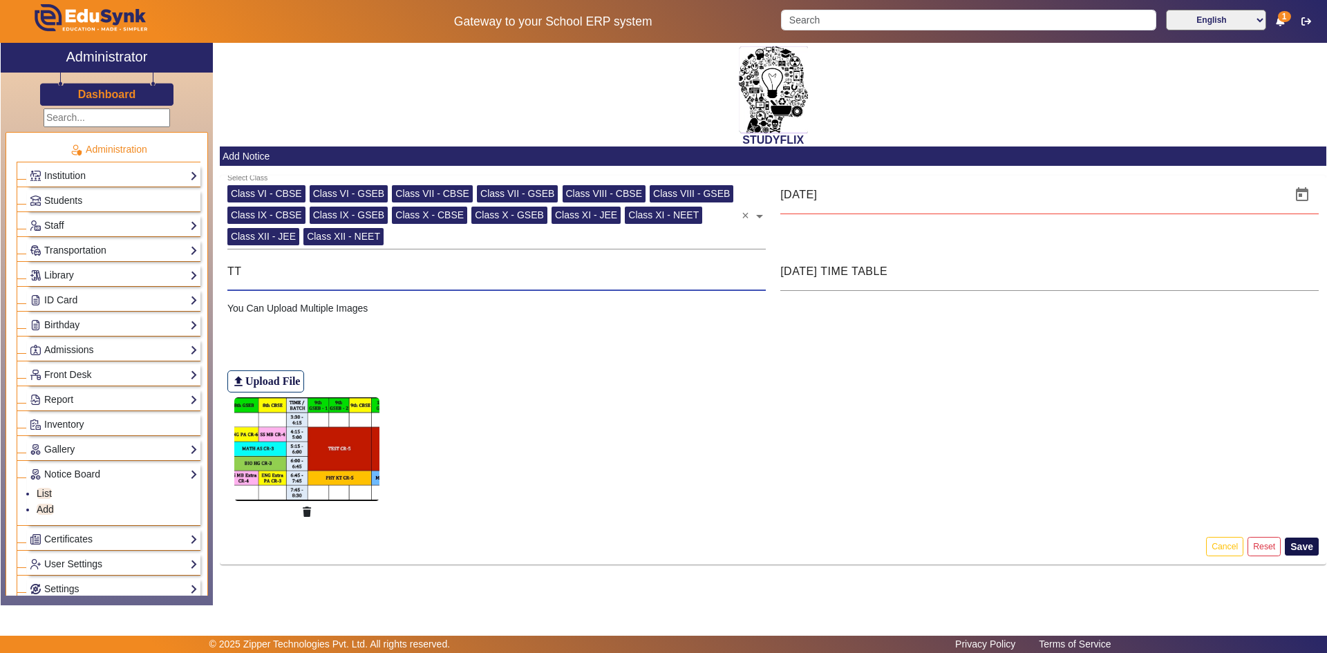
type input "TT"
click at [1294, 544] on button "Save" at bounding box center [1302, 547] width 34 height 18
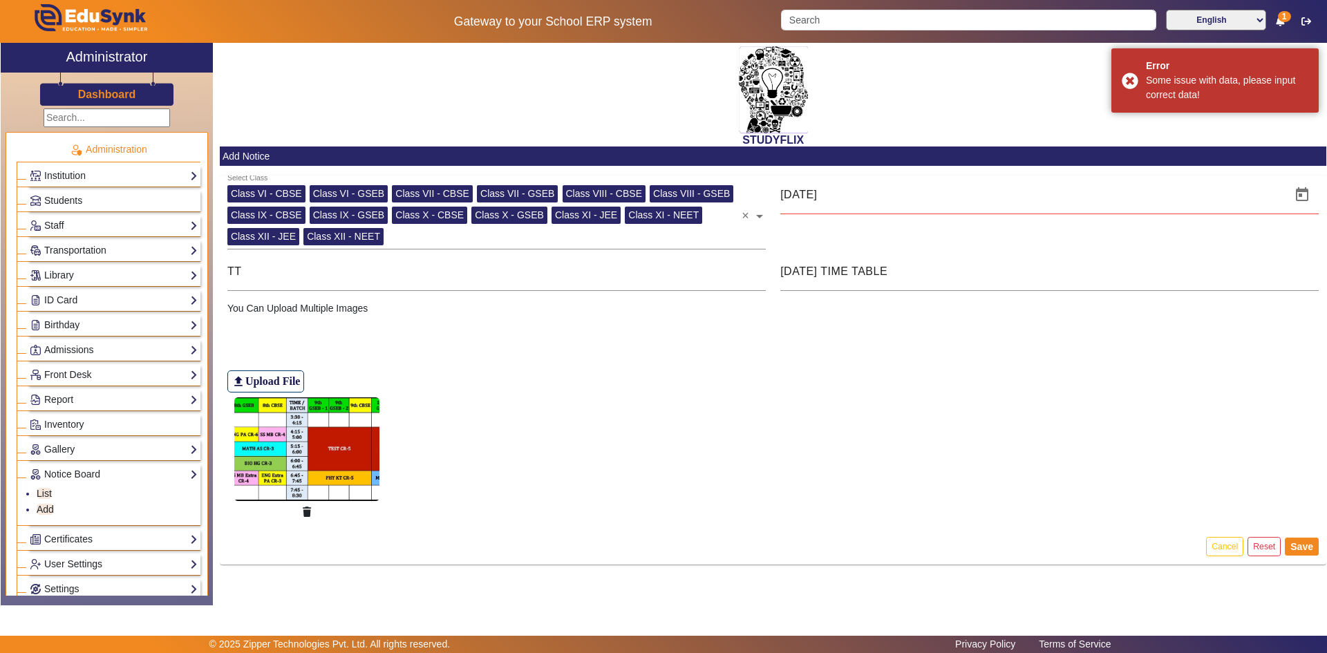
click at [783, 403] on figure at bounding box center [773, 461] width 1092 height 137
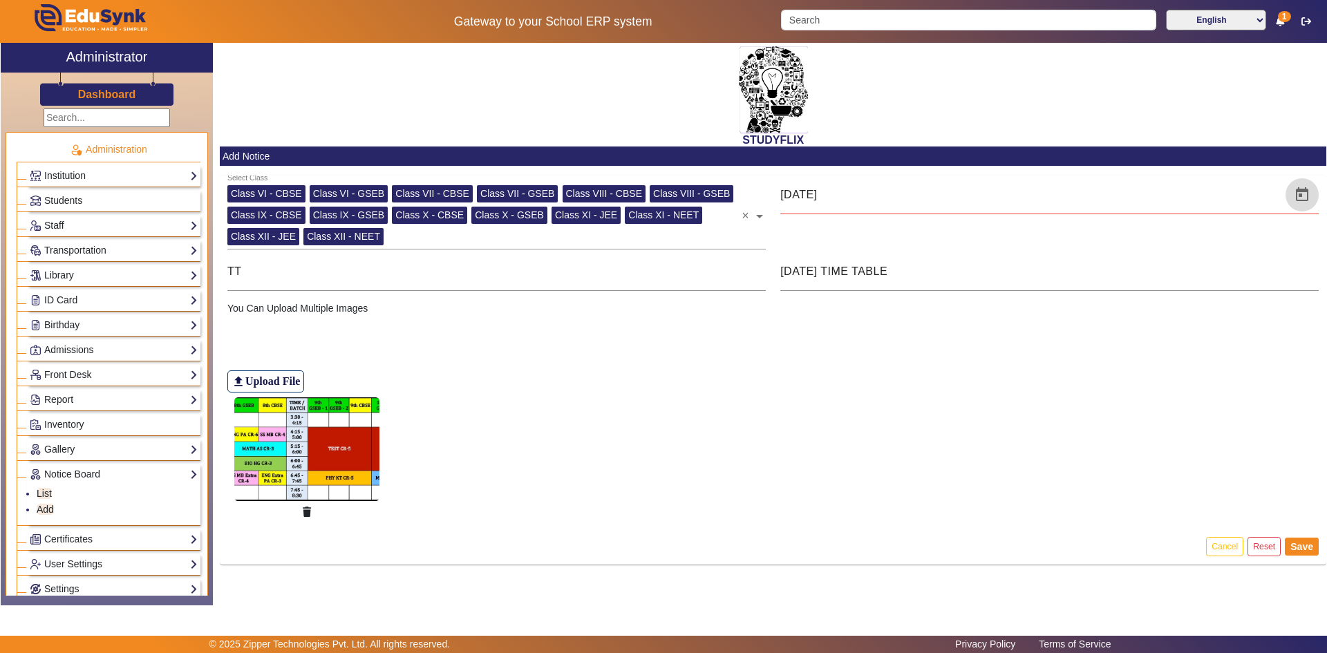
click at [1306, 196] on span "Open calendar" at bounding box center [1301, 194] width 33 height 33
click at [933, 379] on span "23" at bounding box center [937, 382] width 25 height 25
click at [947, 355] on div "file_upload Upload File" at bounding box center [773, 354] width 1092 height 77
click at [1321, 551] on mat-card-actions "Cancel Reset Save" at bounding box center [773, 547] width 1106 height 36
click at [1309, 549] on button "Save" at bounding box center [1302, 547] width 34 height 18
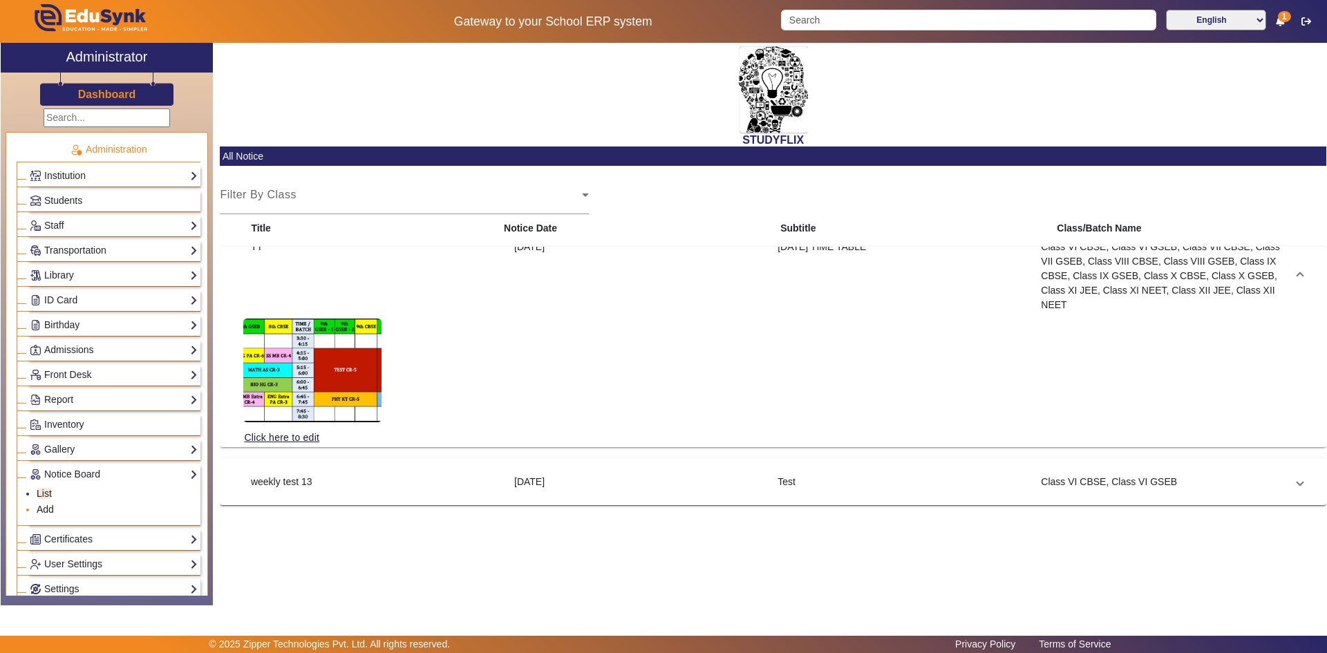
click at [37, 507] on link "Add" at bounding box center [45, 509] width 17 height 11
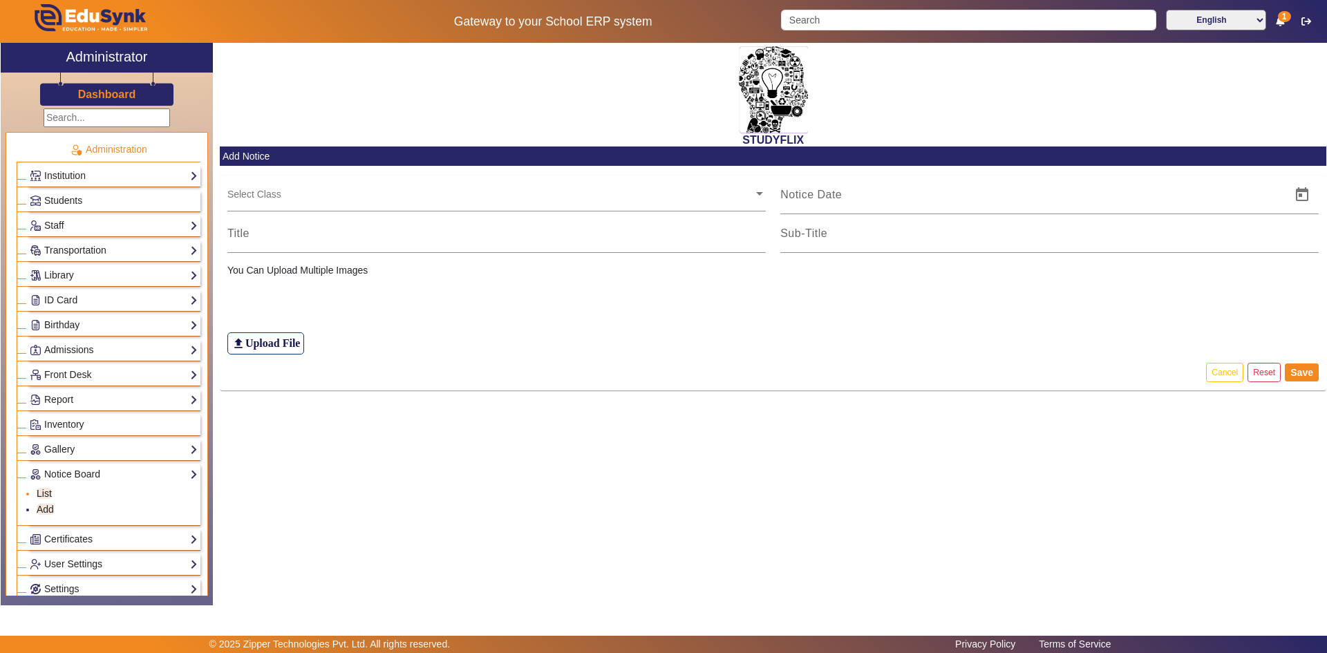
click at [44, 496] on link "List" at bounding box center [44, 493] width 15 height 11
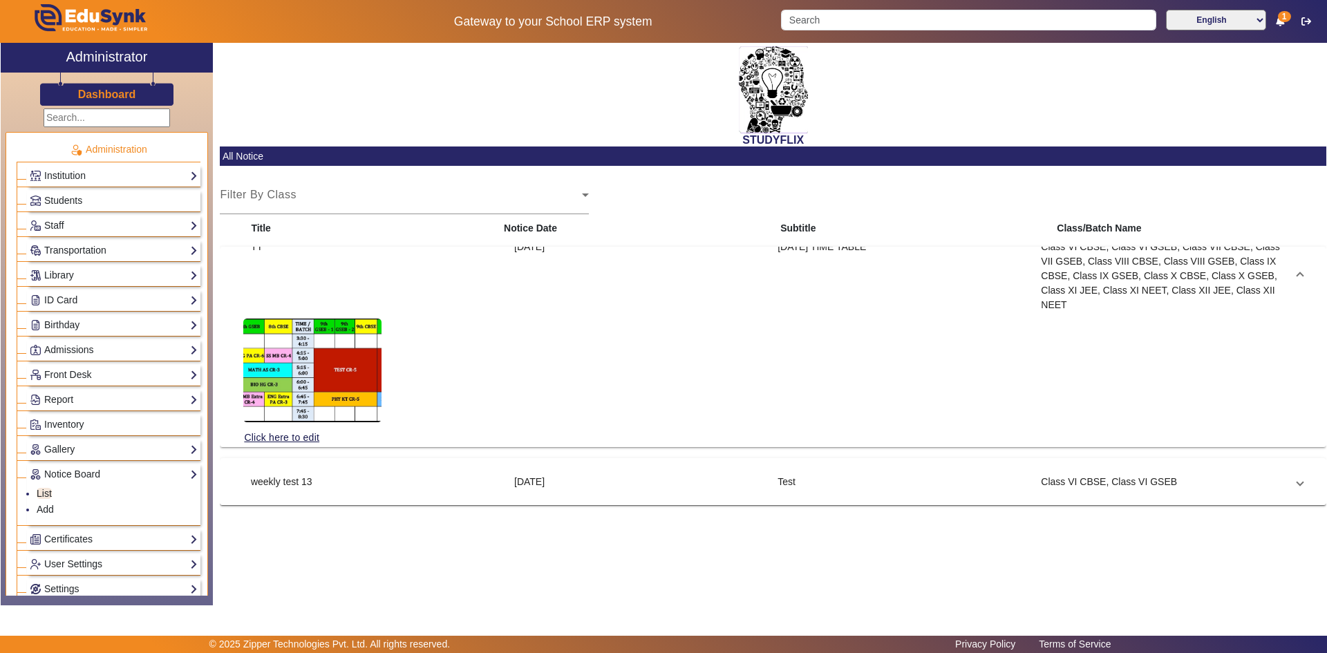
click at [429, 357] on div at bounding box center [375, 370] width 265 height 117
click at [368, 200] on div "Select Class" at bounding box center [401, 200] width 362 height 17
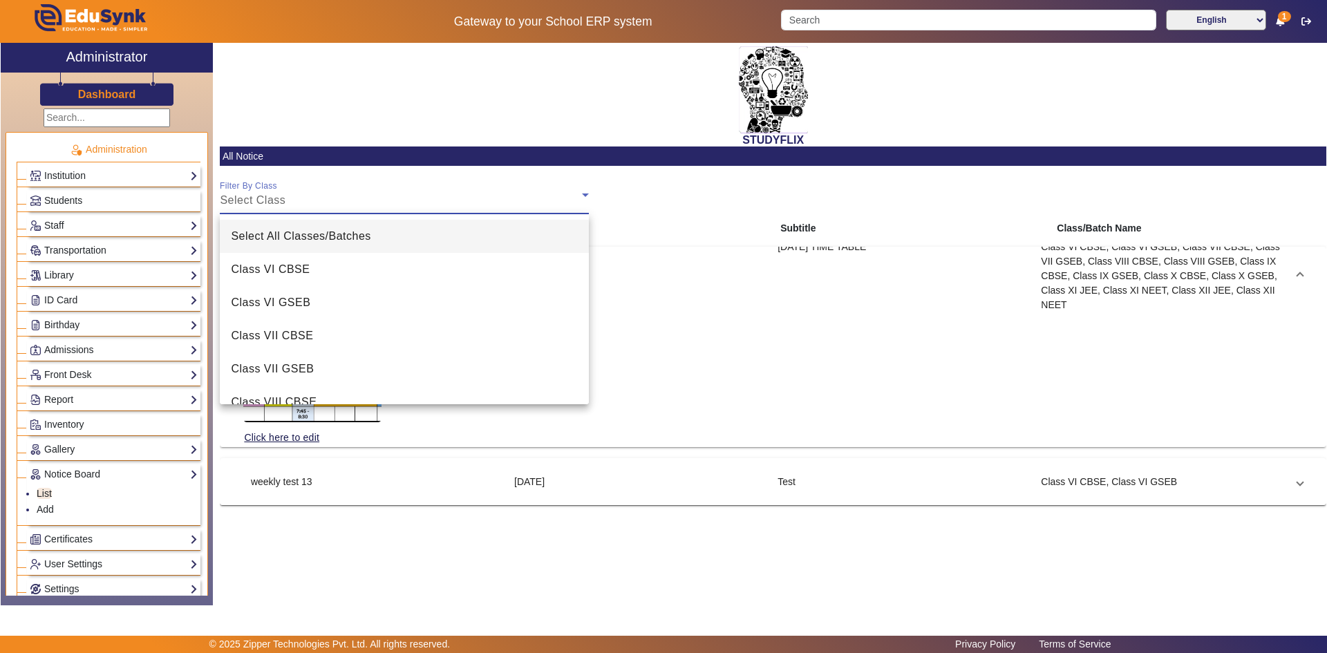
click at [677, 292] on div at bounding box center [663, 326] width 1327 height 653
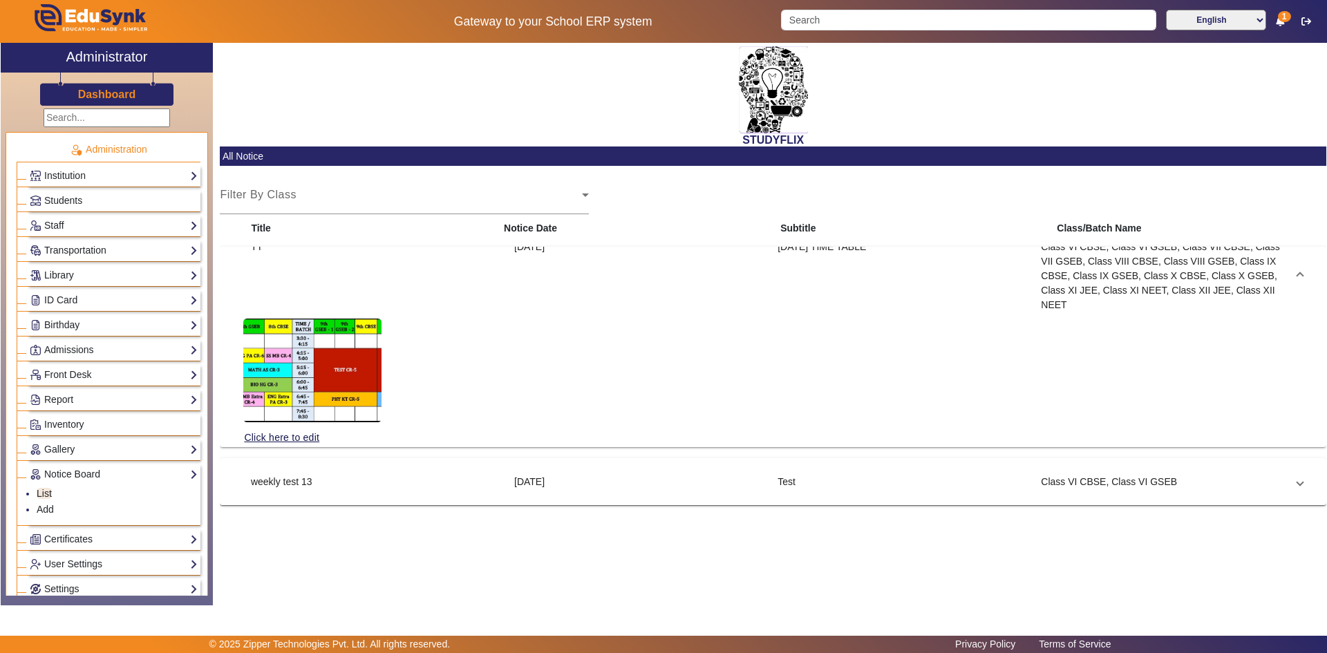
click at [681, 330] on div "Click here to edit" at bounding box center [772, 370] width 1059 height 117
click at [875, 336] on div "Click here to edit" at bounding box center [772, 370] width 1059 height 117
click at [1296, 271] on div "Class VI CBSE, Class VI GSEB, Class VII CBSE, Class VII GSEB, Class VIII CBSE, …" at bounding box center [1165, 276] width 263 height 73
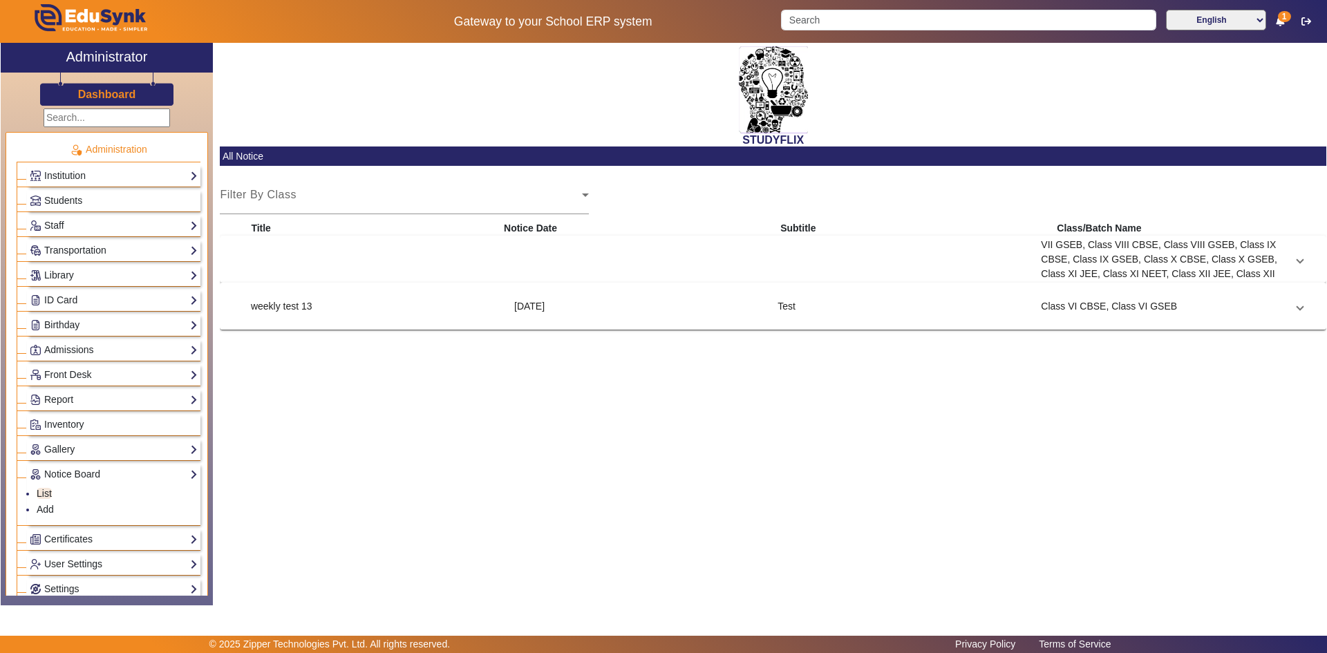
click at [1297, 261] on span at bounding box center [1300, 259] width 6 height 15
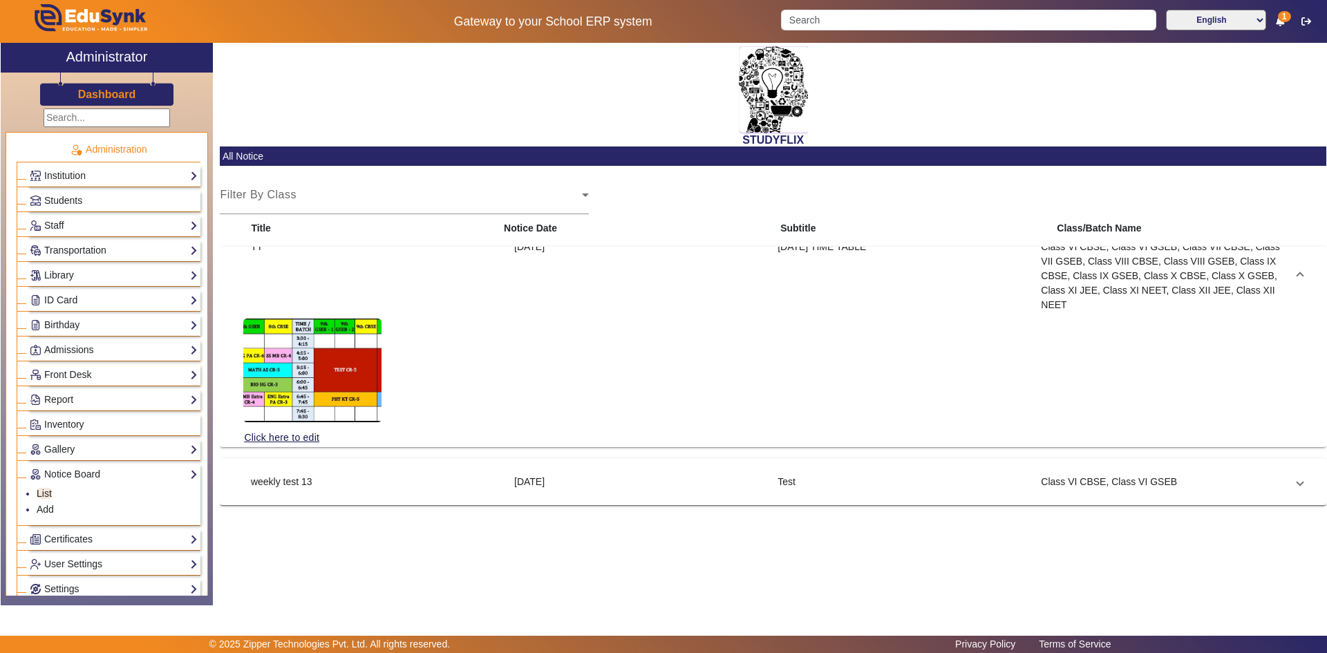
drag, startPoint x: 895, startPoint y: 328, endPoint x: 897, endPoint y: 375, distance: 46.3
click at [897, 375] on div "Click here to edit" at bounding box center [772, 370] width 1059 height 117
drag, startPoint x: 1271, startPoint y: 360, endPoint x: 1041, endPoint y: 390, distance: 232.0
click at [1126, 396] on div "Click here to edit" at bounding box center [772, 370] width 1059 height 117
click at [559, 289] on div "[DATE]" at bounding box center [638, 276] width 263 height 73
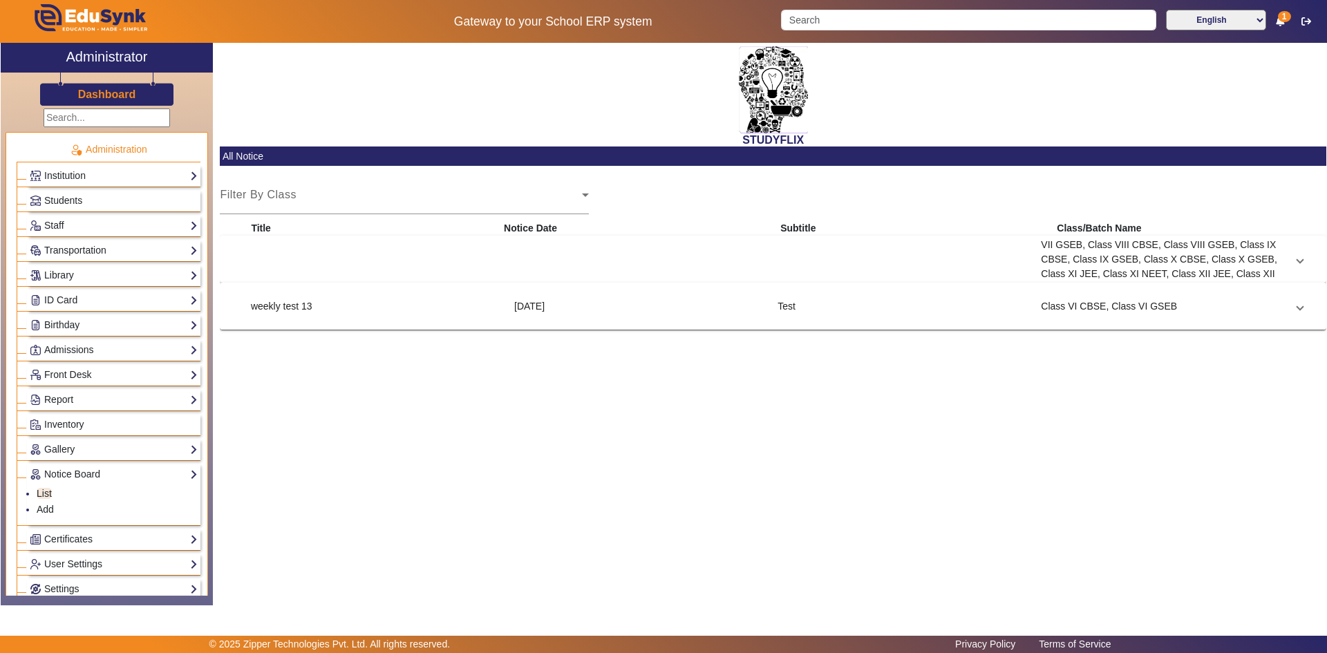
click at [559, 289] on mat-expansion-panel "weekly test 13 [DATE] Test Class VI CBSE, Class VI GSEB Click here to edit" at bounding box center [773, 306] width 1106 height 47
click at [558, 275] on div "[DATE]" at bounding box center [638, 259] width 263 height 73
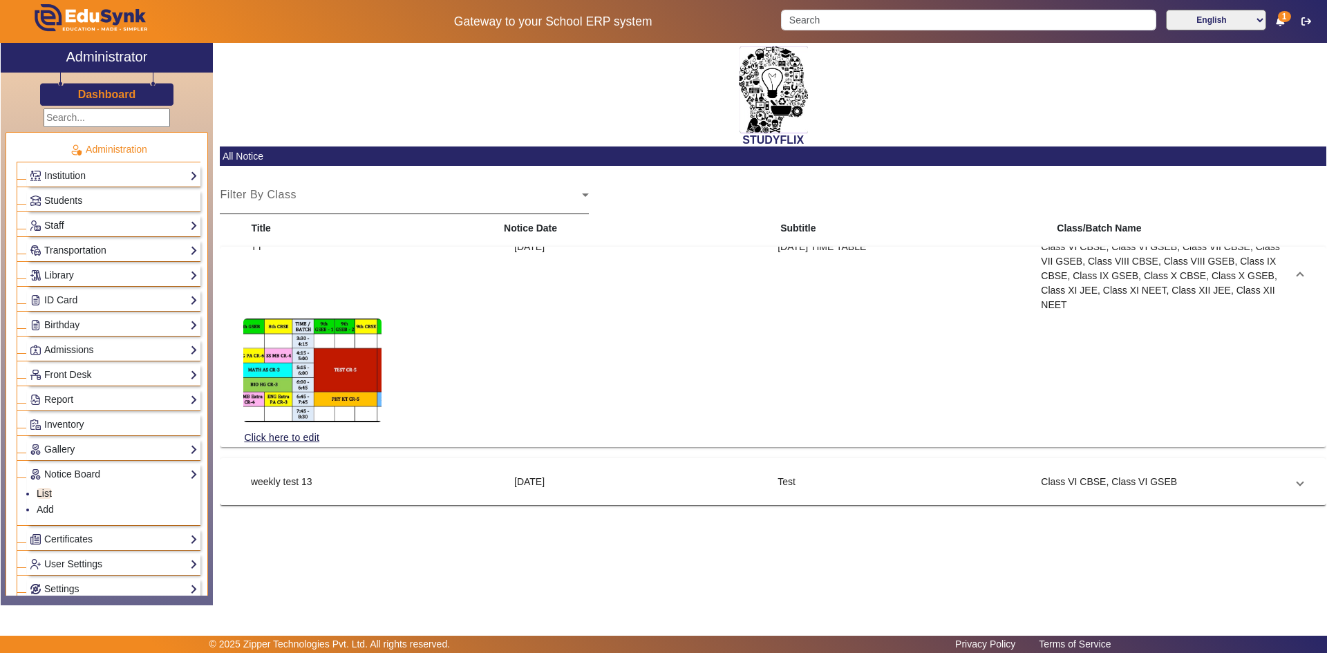
click at [303, 205] on div "Select Class" at bounding box center [401, 200] width 362 height 17
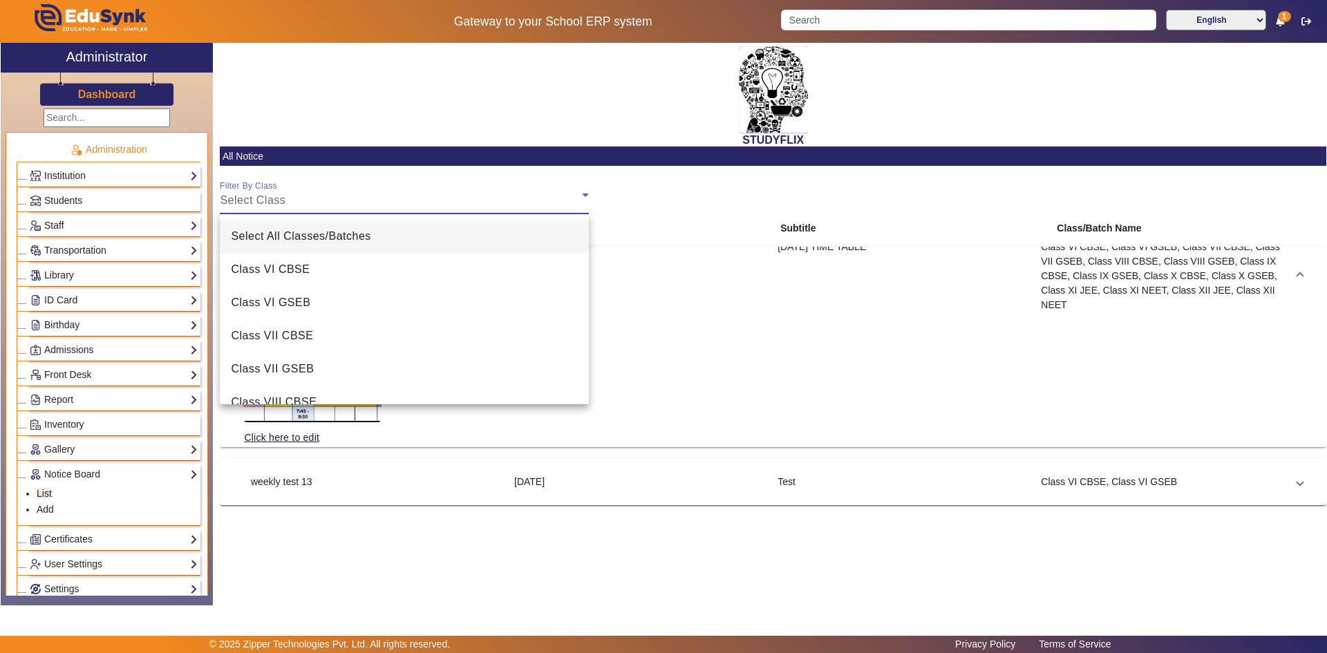
click at [322, 193] on div at bounding box center [663, 326] width 1327 height 653
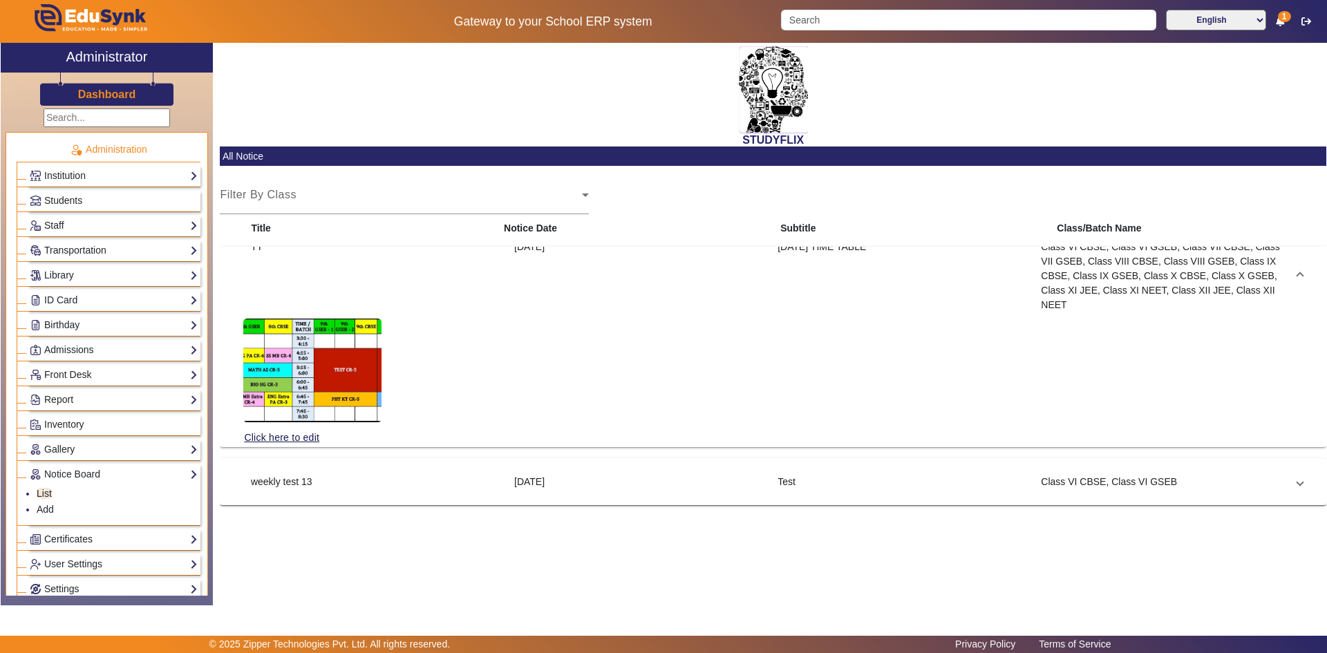
click at [705, 338] on div "Click here to edit" at bounding box center [772, 370] width 1059 height 117
click at [296, 204] on div "Select Class" at bounding box center [401, 200] width 362 height 17
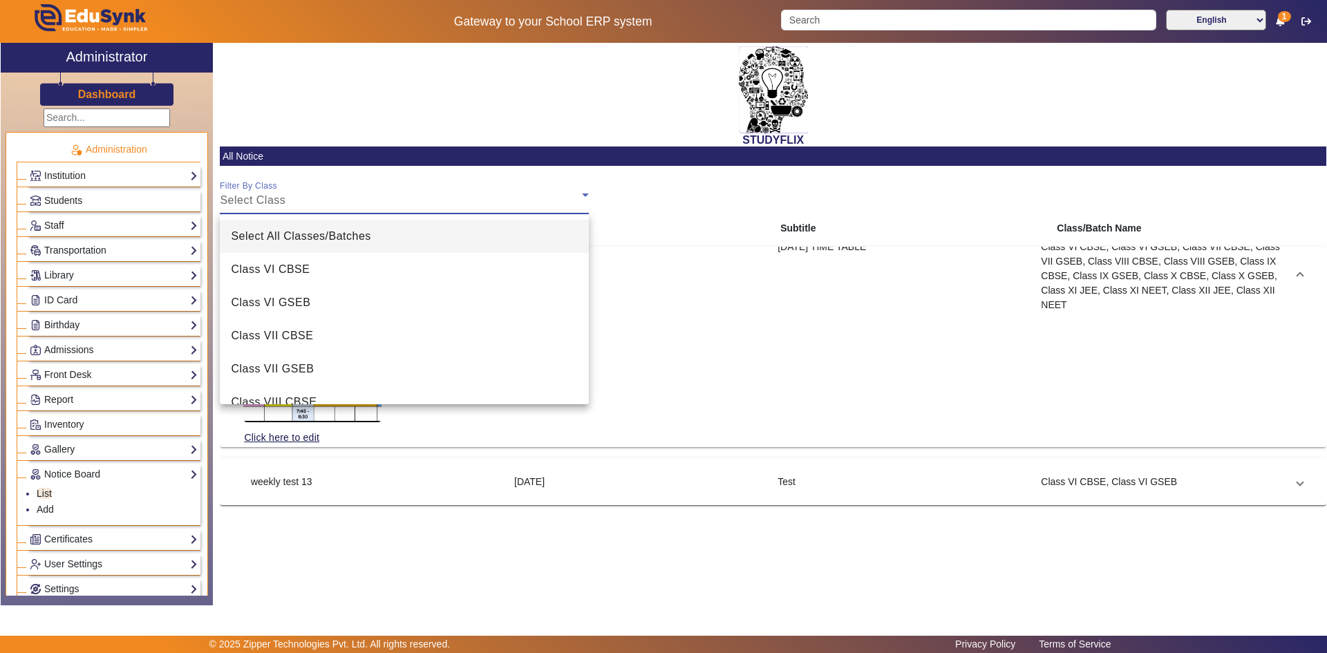
click at [309, 237] on span "Select All Classes/Batches" at bounding box center [301, 236] width 140 height 17
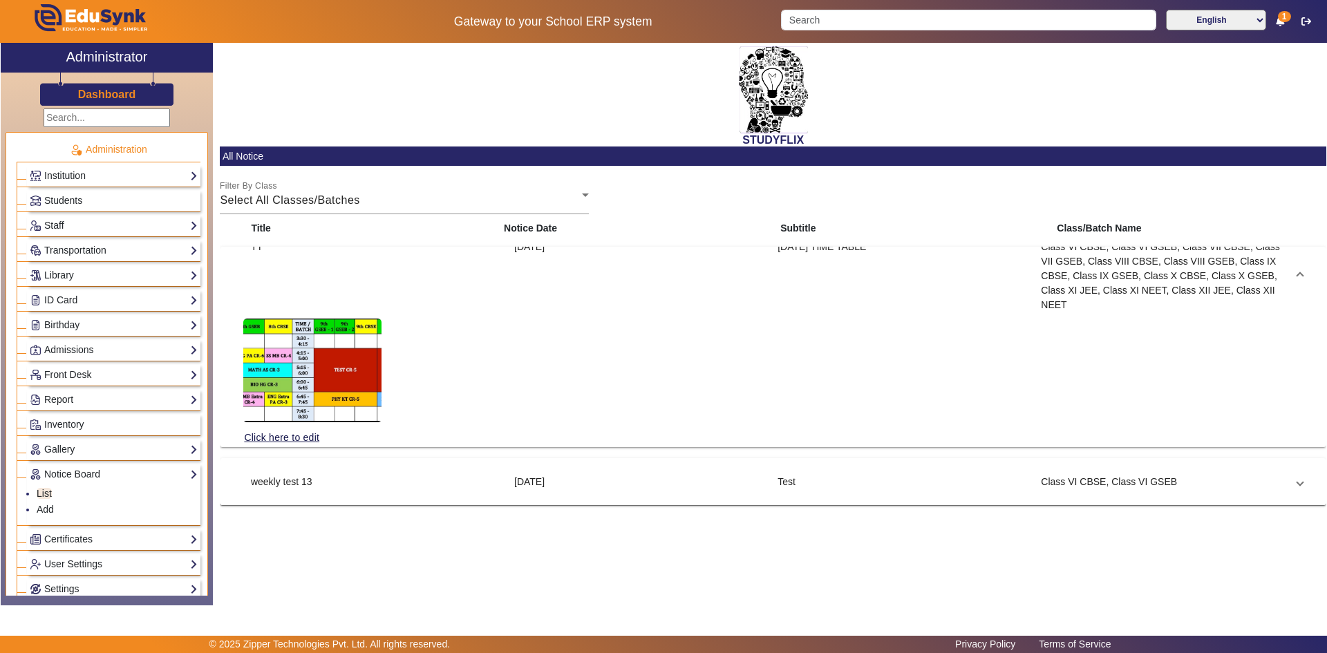
click at [1303, 274] on mat-expansion-panel-header "TT [DATE] [DATE] TIME TABLE Class VI CBSE, Class VI GSEB, Class VII CBSE, Class…" at bounding box center [773, 276] width 1093 height 44
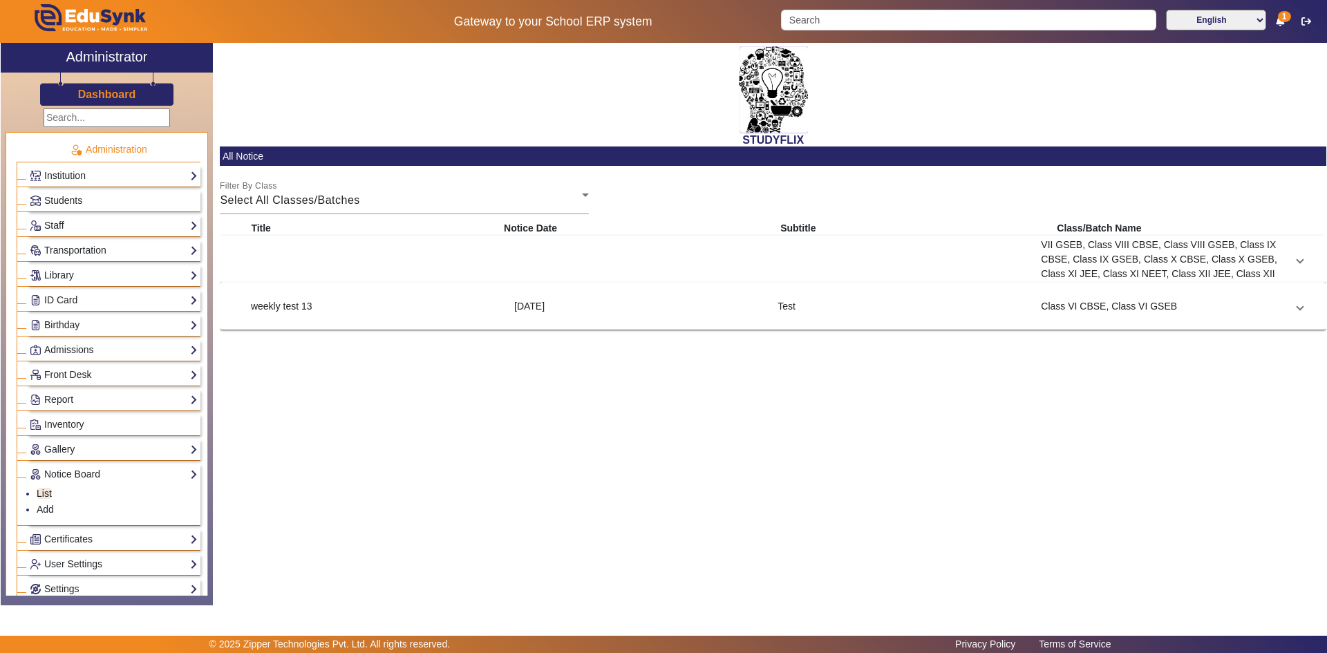
click at [1303, 313] on mat-expansion-panel-header "weekly test 13 [DATE] Test Class VI CBSE, Class VI GSEB" at bounding box center [773, 306] width 1093 height 33
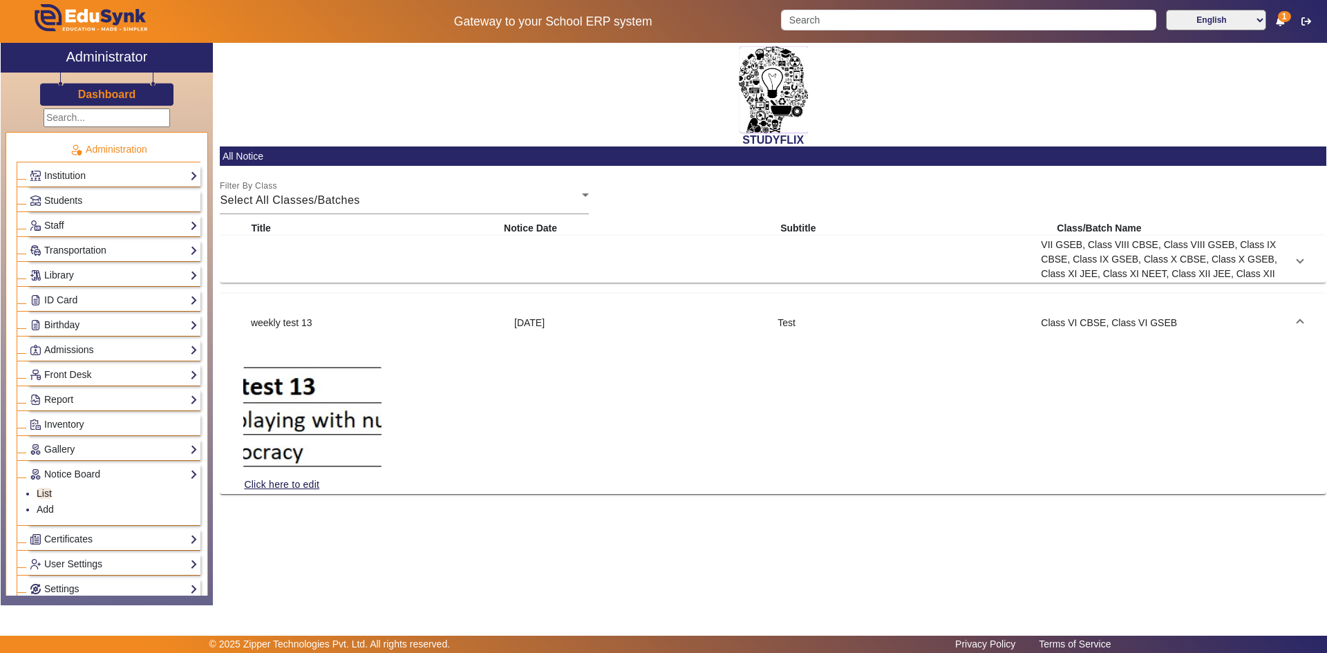
click at [1303, 313] on mat-expansion-panel-header "weekly test 13 [DATE] Test Class VI CBSE, Class VI GSEB" at bounding box center [773, 323] width 1093 height 44
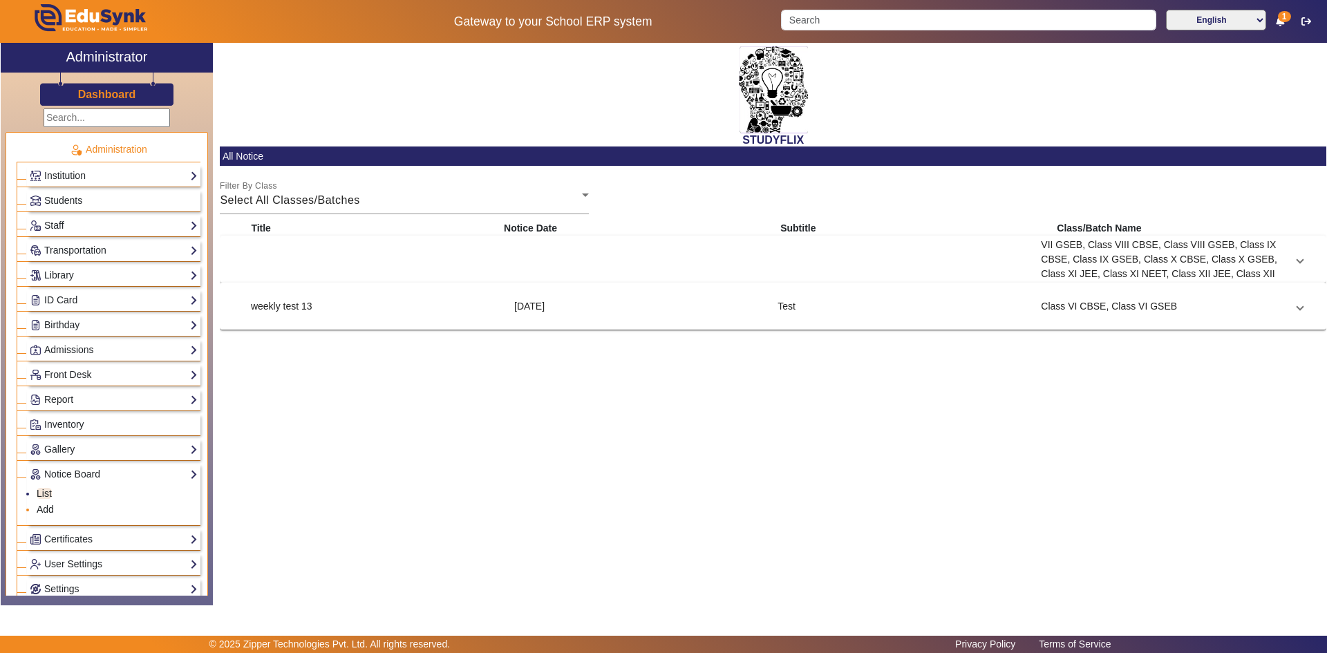
click at [46, 509] on link "Add" at bounding box center [45, 509] width 17 height 11
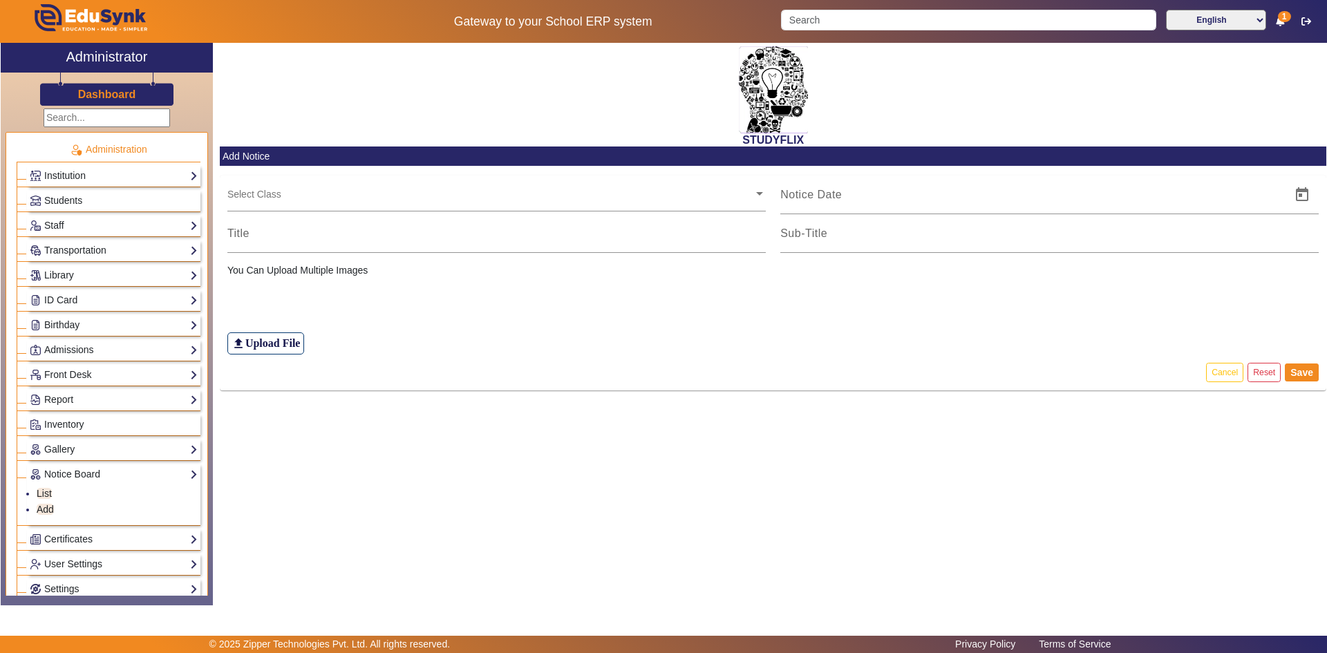
click at [379, 97] on div "STUDYFLIX" at bounding box center [773, 95] width 1106 height 104
